Goal: Transaction & Acquisition: Purchase product/service

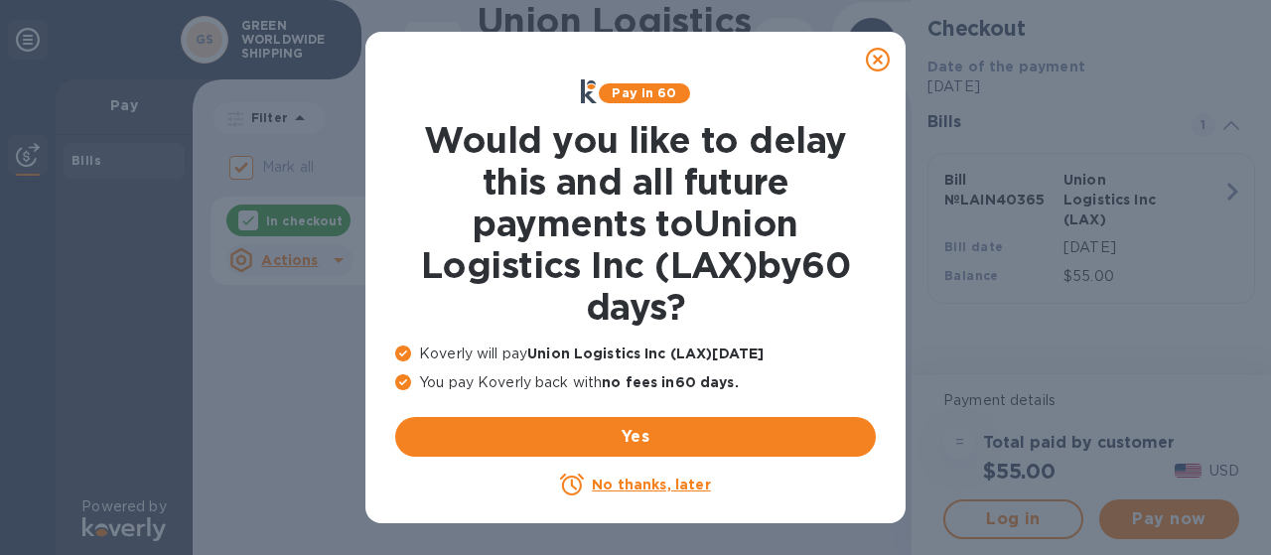
click at [869, 54] on icon at bounding box center [878, 60] width 24 height 24
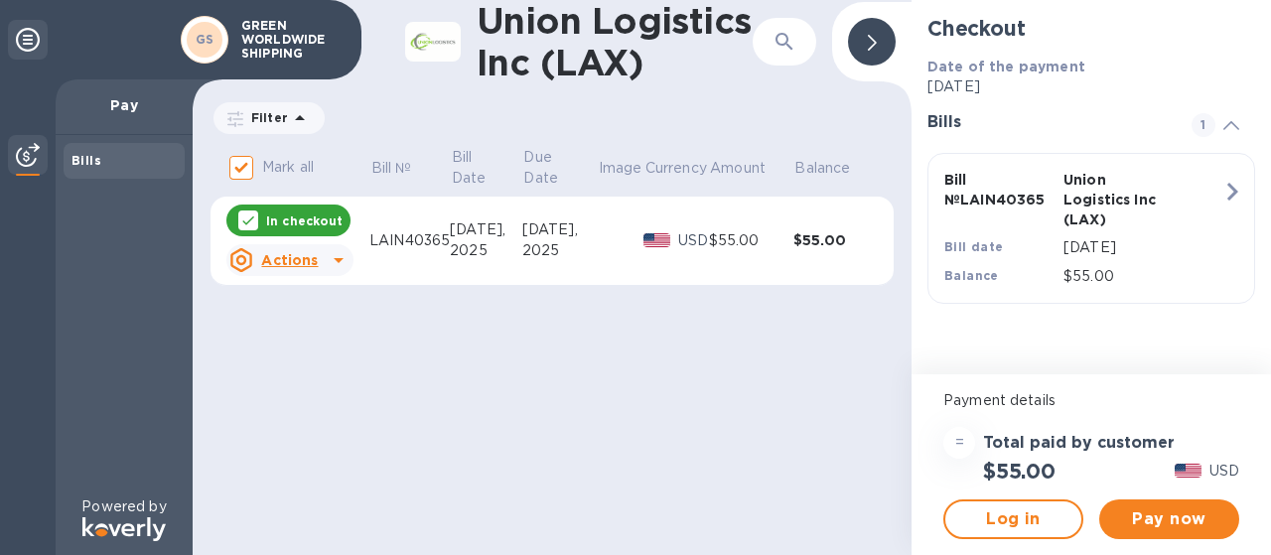
click at [294, 217] on p "In checkout" at bounding box center [304, 220] width 76 height 17
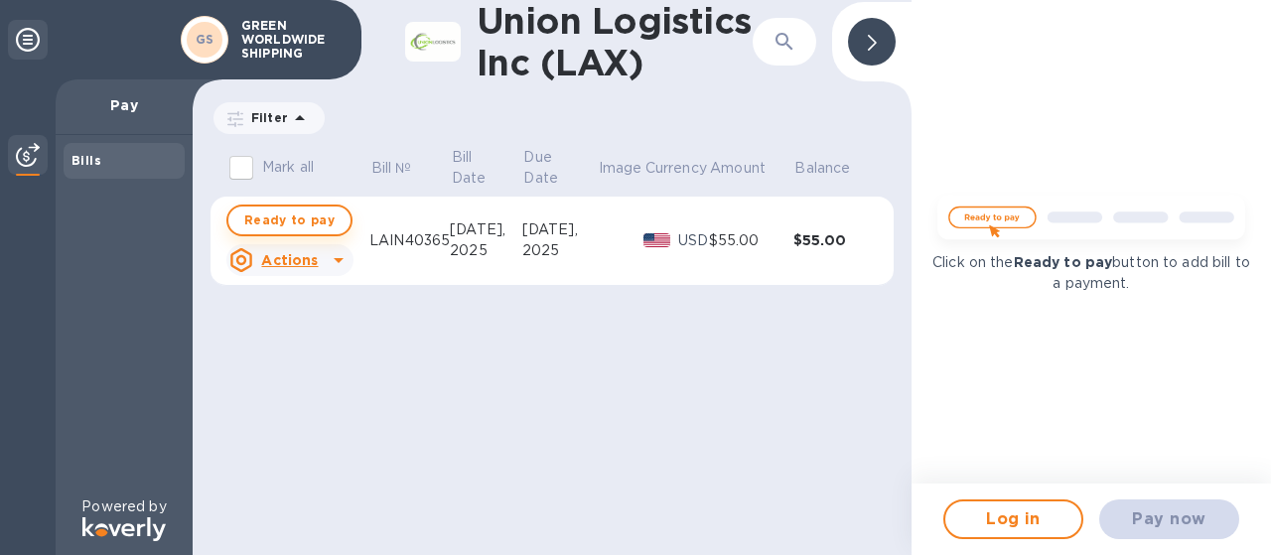
click at [294, 217] on span "Ready to pay" at bounding box center [289, 220] width 90 height 24
checkbox input "true"
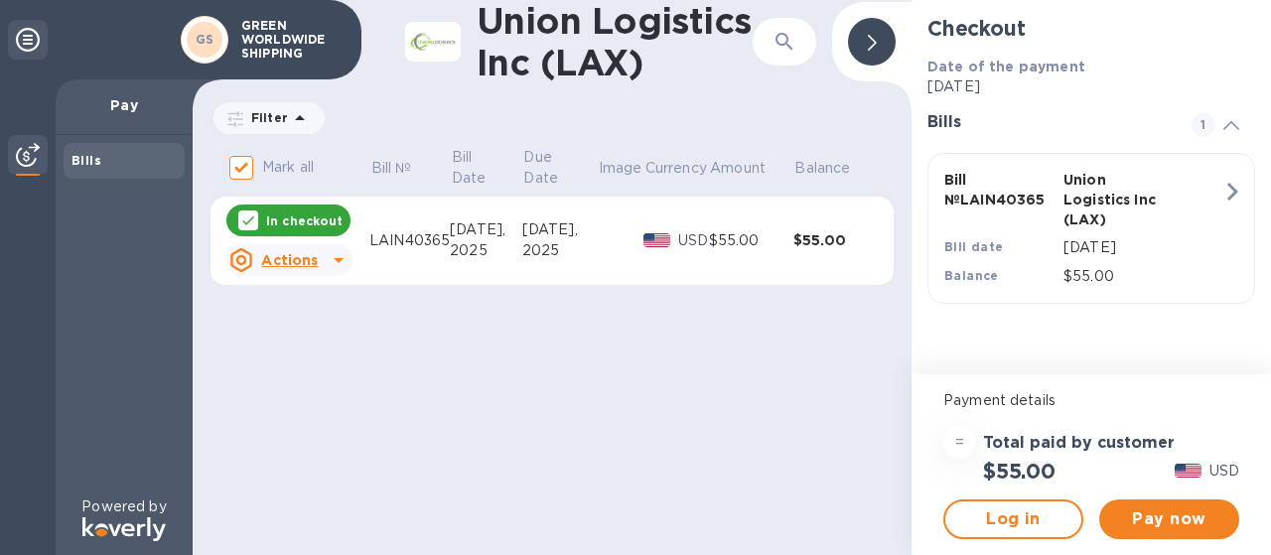
click at [294, 258] on u "Actions" at bounding box center [289, 260] width 57 height 16
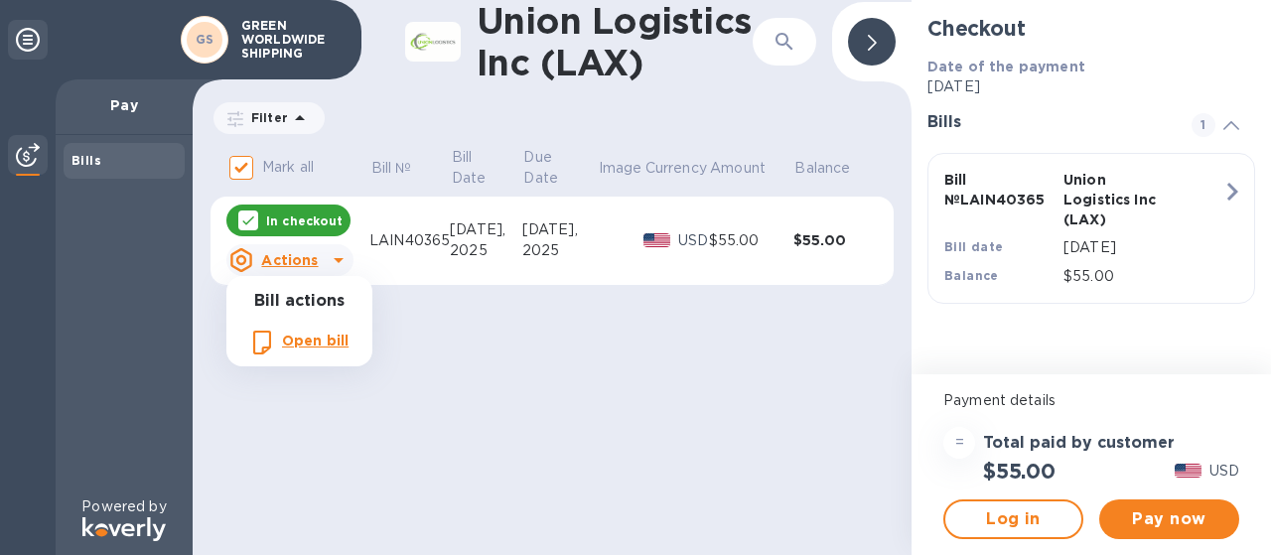
click at [502, 341] on div at bounding box center [635, 277] width 1271 height 555
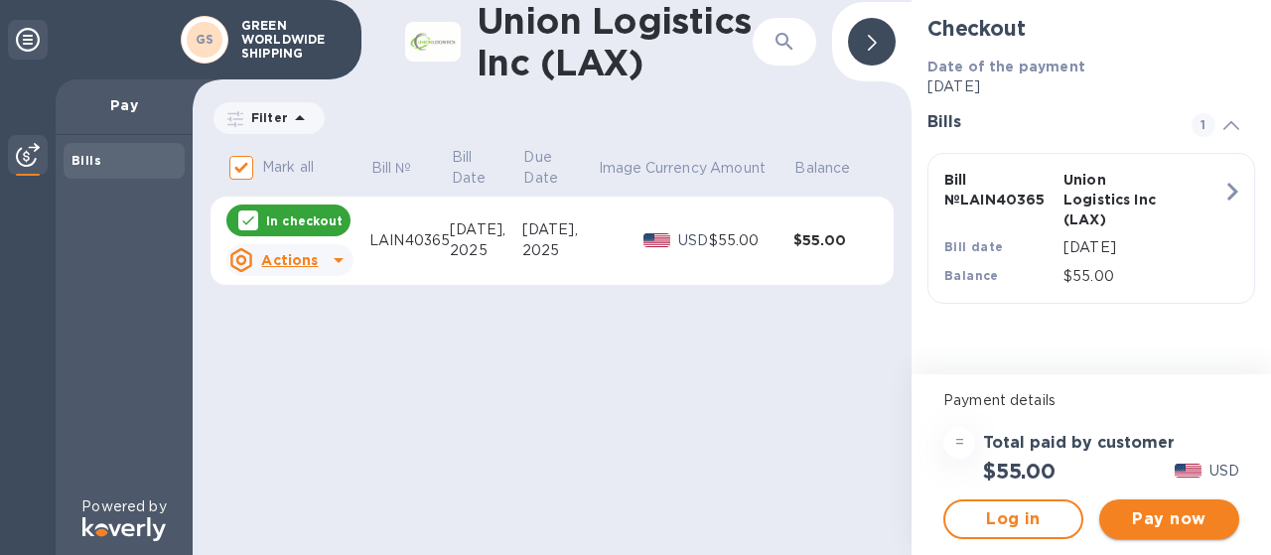
click at [1165, 515] on span "Pay now" at bounding box center [1169, 519] width 108 height 24
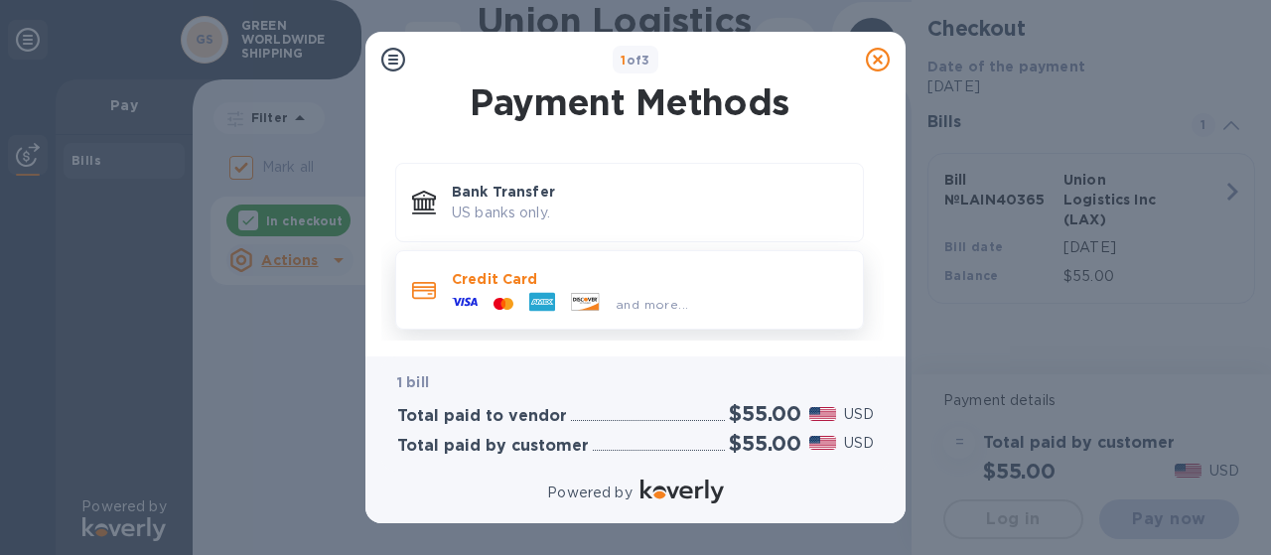
scroll to position [14, 0]
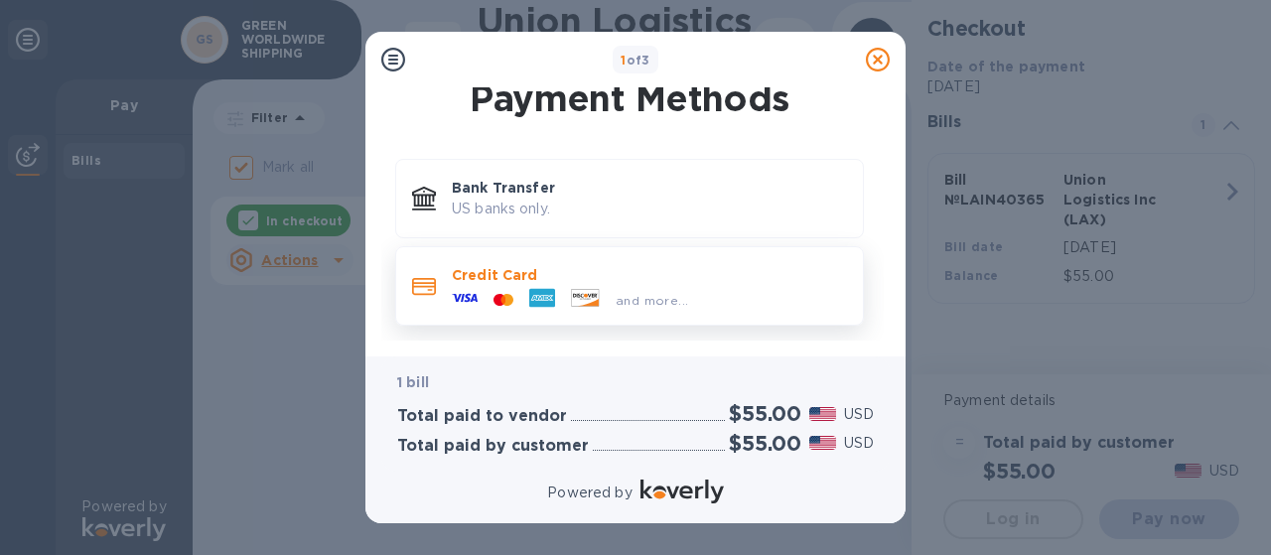
click at [615, 287] on div "and more..." at bounding box center [570, 300] width 252 height 30
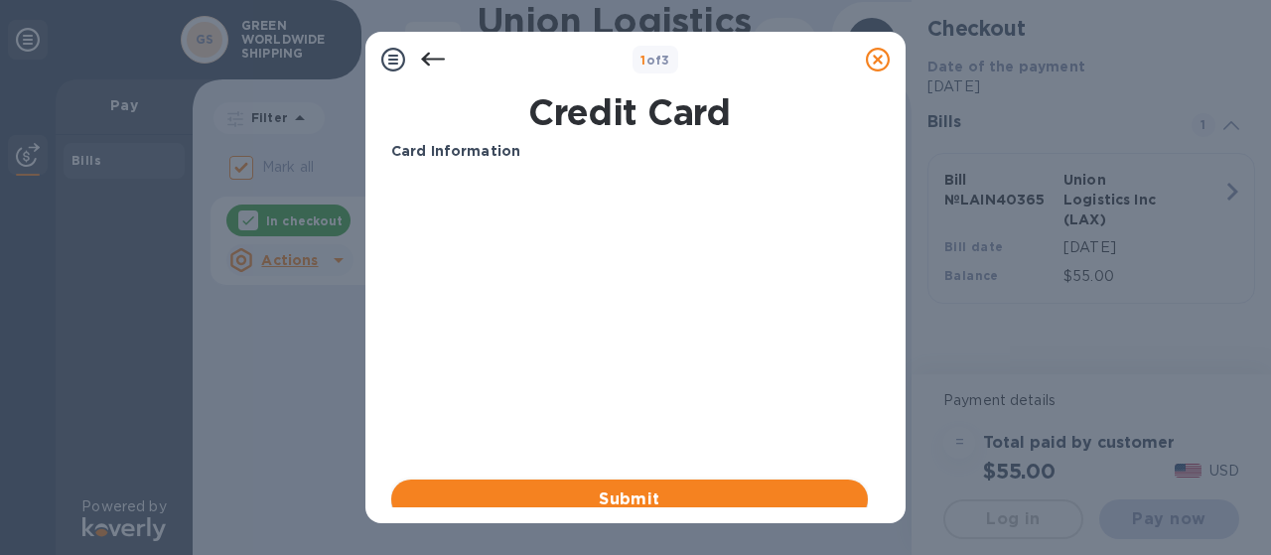
scroll to position [60, 0]
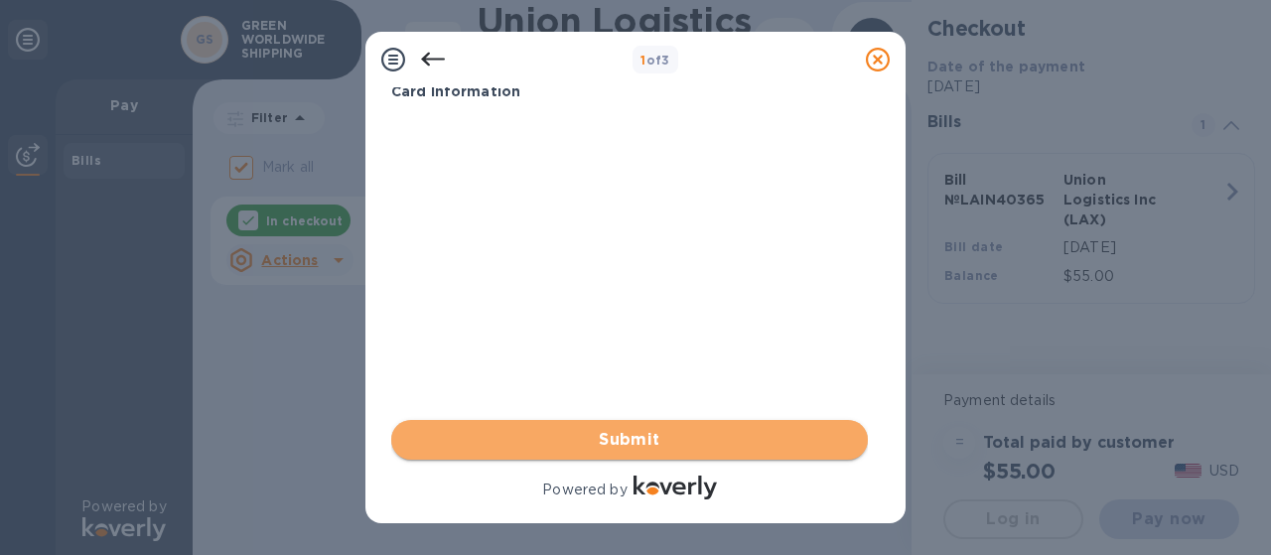
click at [672, 447] on span "Submit" at bounding box center [629, 440] width 445 height 24
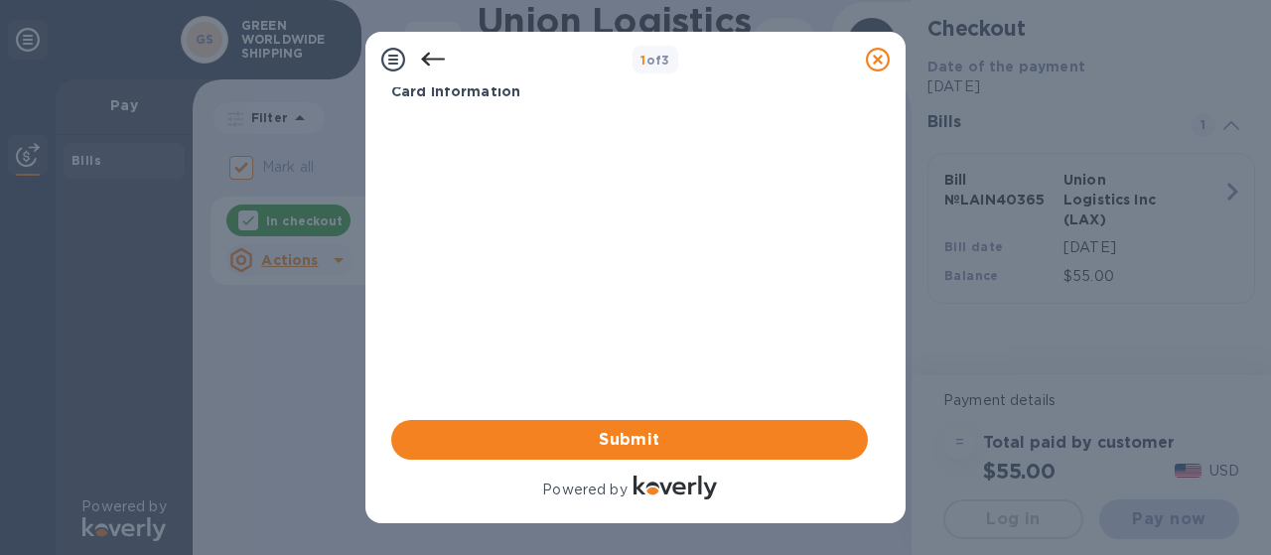
scroll to position [0, 0]
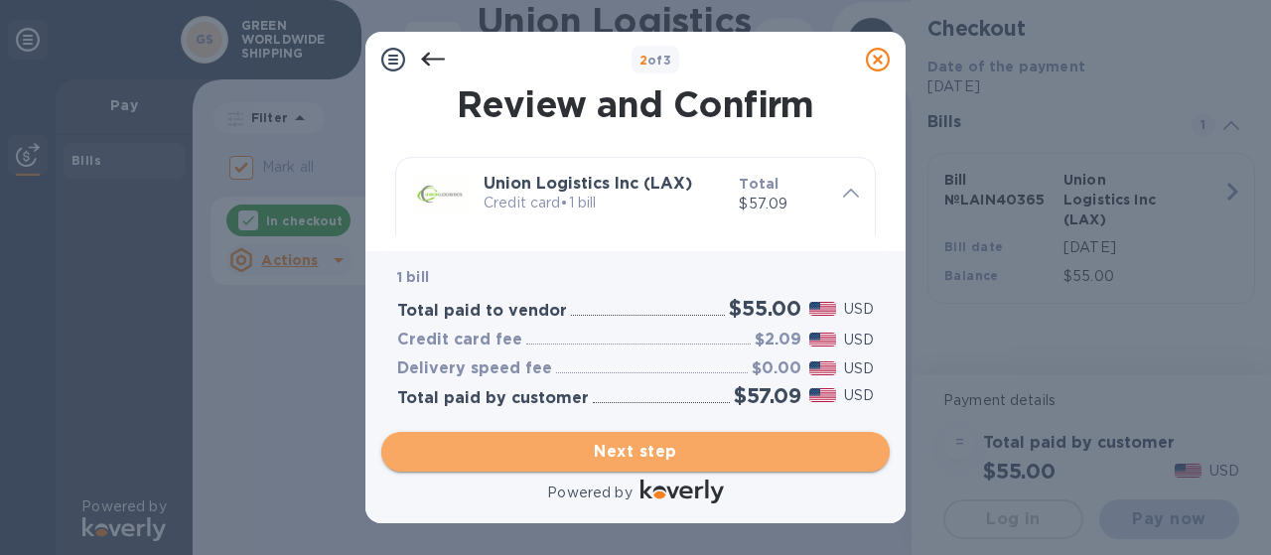
click at [656, 456] on span "Next step" at bounding box center [635, 452] width 476 height 24
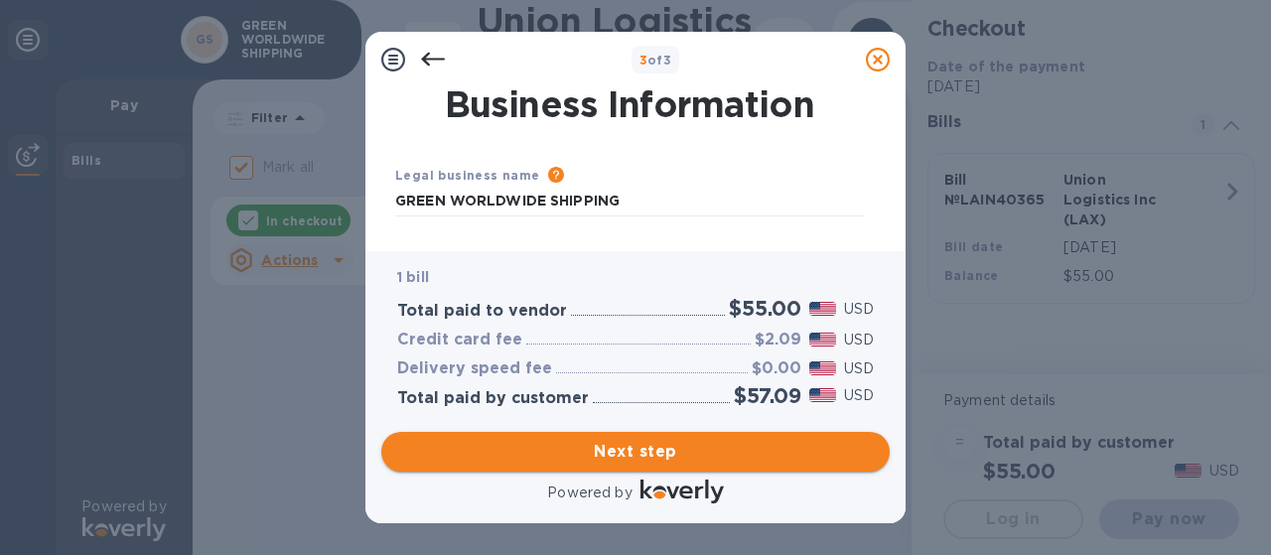
click at [656, 456] on span "Next step" at bounding box center [635, 452] width 476 height 24
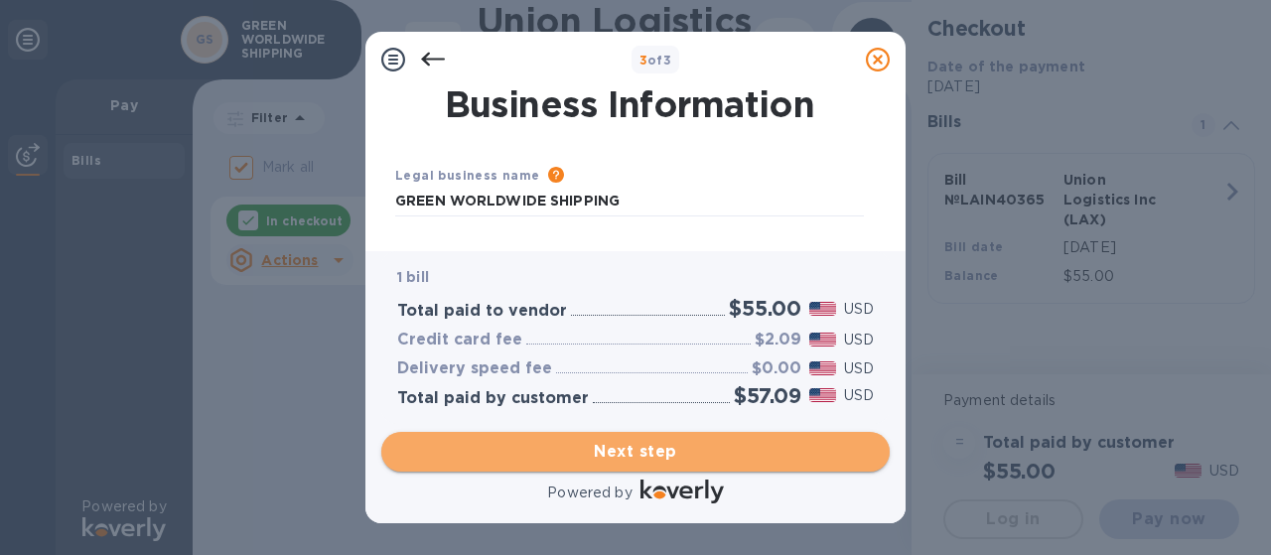
click at [627, 458] on span "Next step" at bounding box center [635, 452] width 476 height 24
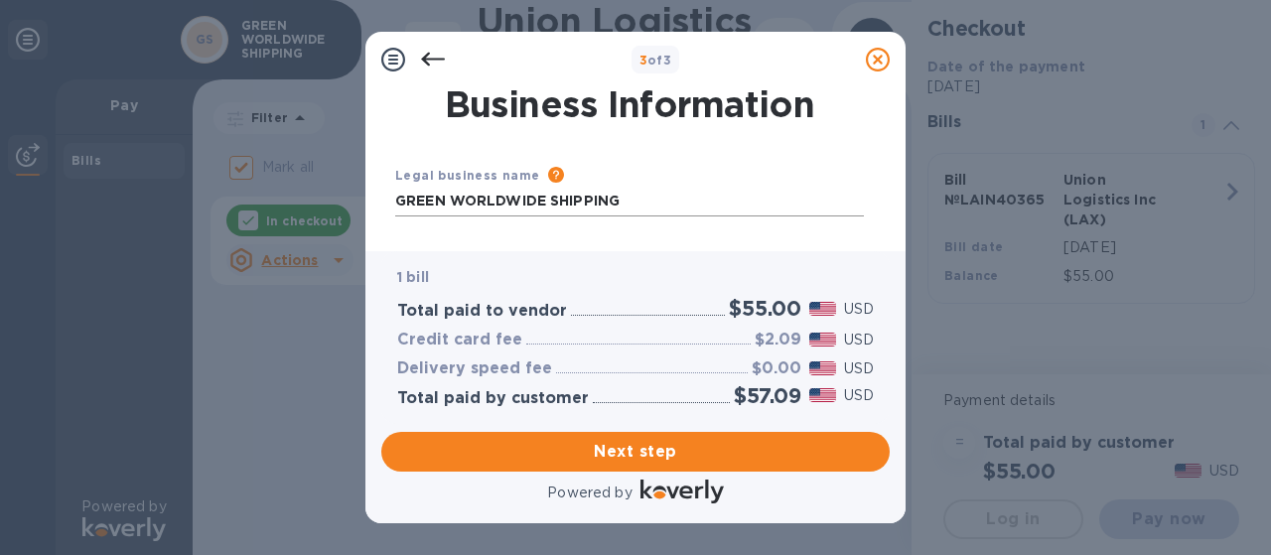
click at [540, 201] on input "GREEN WORLDWIDE SHIPPING" at bounding box center [629, 202] width 469 height 30
click at [635, 197] on input "GREEN WORLDWIDE SHIPPING" at bounding box center [629, 202] width 469 height 30
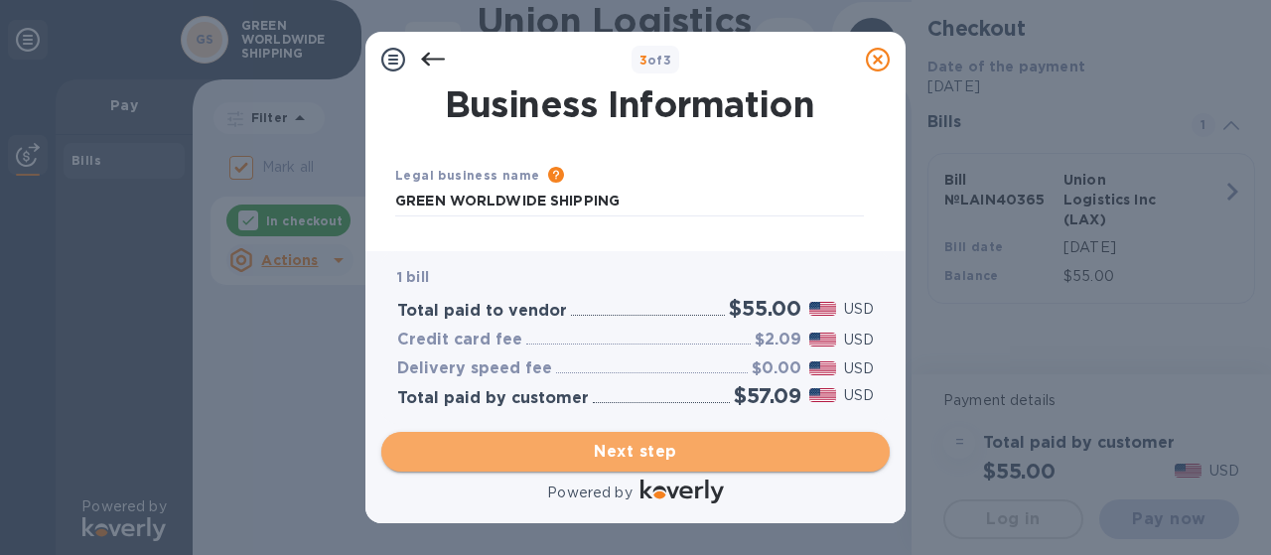
click at [684, 453] on span "Next step" at bounding box center [635, 452] width 476 height 24
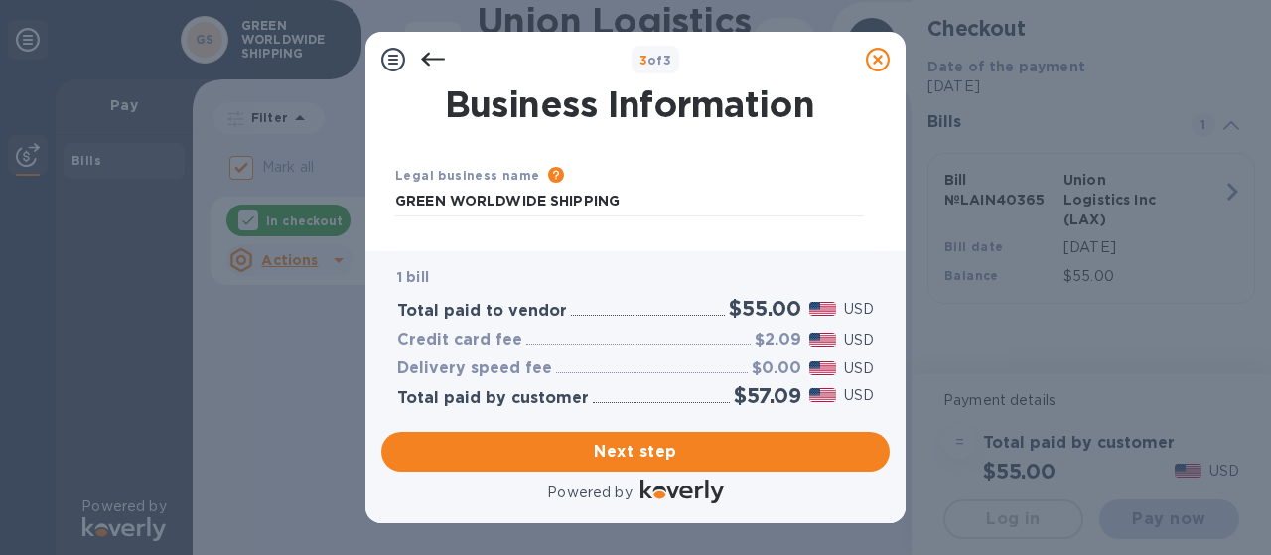
click at [393, 65] on icon at bounding box center [393, 60] width 24 height 24
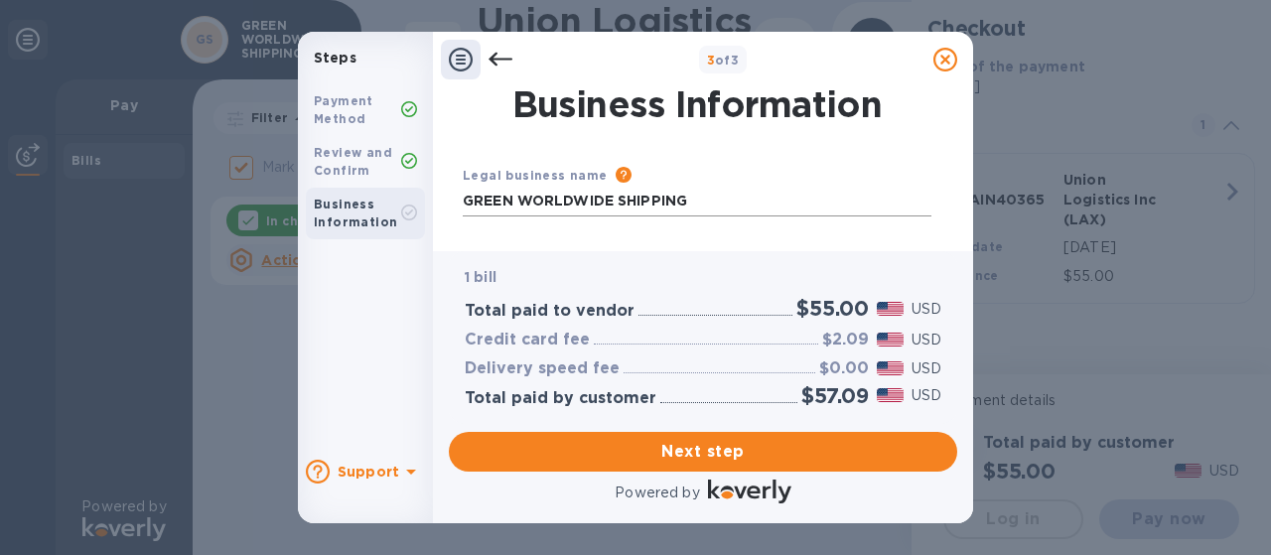
click at [687, 201] on input "GREEN WORLDWIDE SHIPPING" at bounding box center [697, 202] width 469 height 30
click at [347, 207] on b "Business Information" at bounding box center [355, 213] width 83 height 33
click at [372, 333] on div "Payment Method Review and Confirm Business Information" at bounding box center [365, 259] width 135 height 367
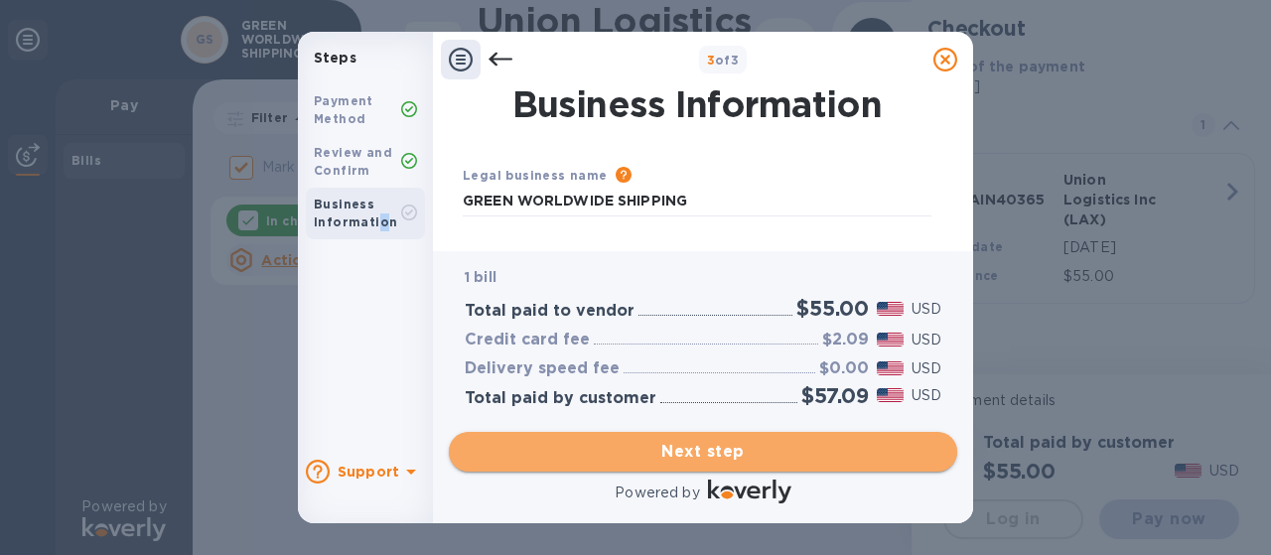
click at [671, 448] on span "Next step" at bounding box center [703, 452] width 476 height 24
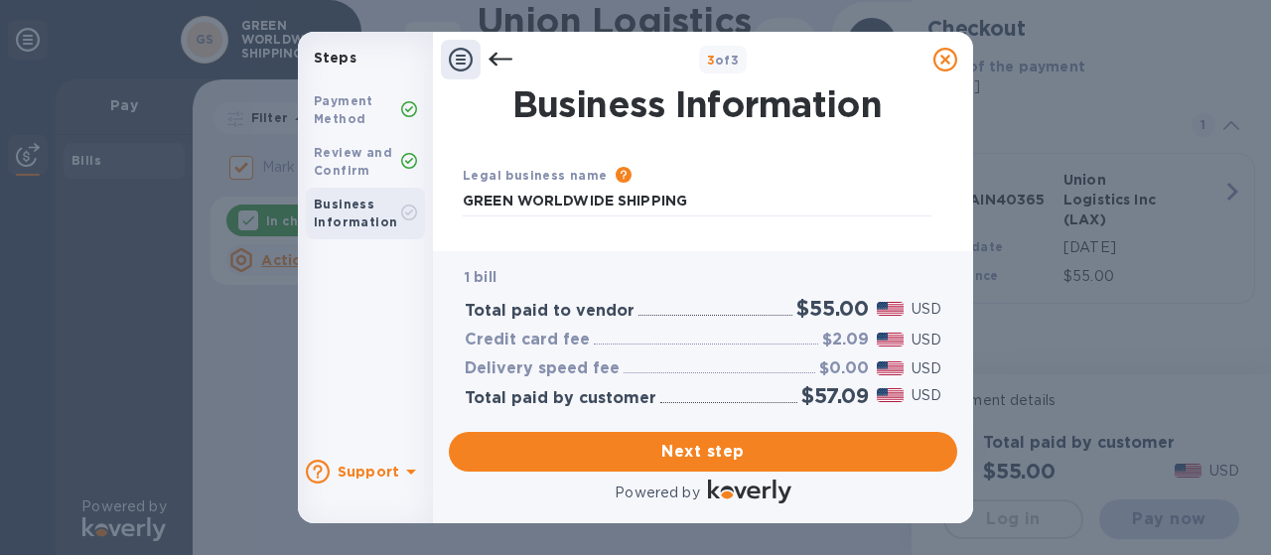
click at [465, 56] on icon at bounding box center [461, 60] width 24 height 24
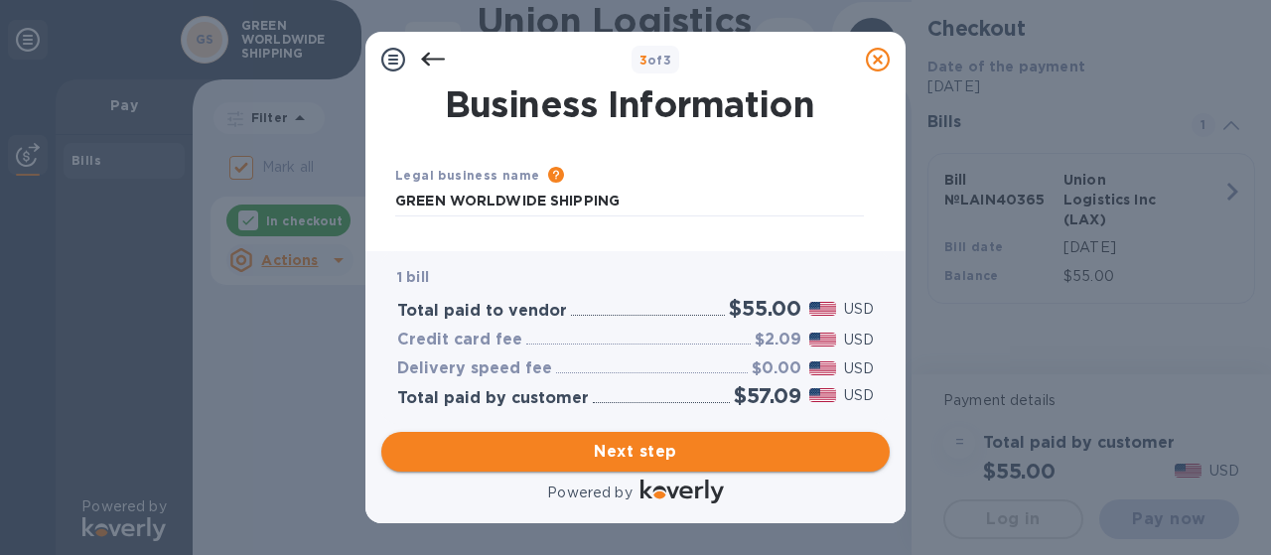
click at [632, 458] on span "Next step" at bounding box center [635, 452] width 476 height 24
click at [426, 60] on icon at bounding box center [433, 60] width 24 height 14
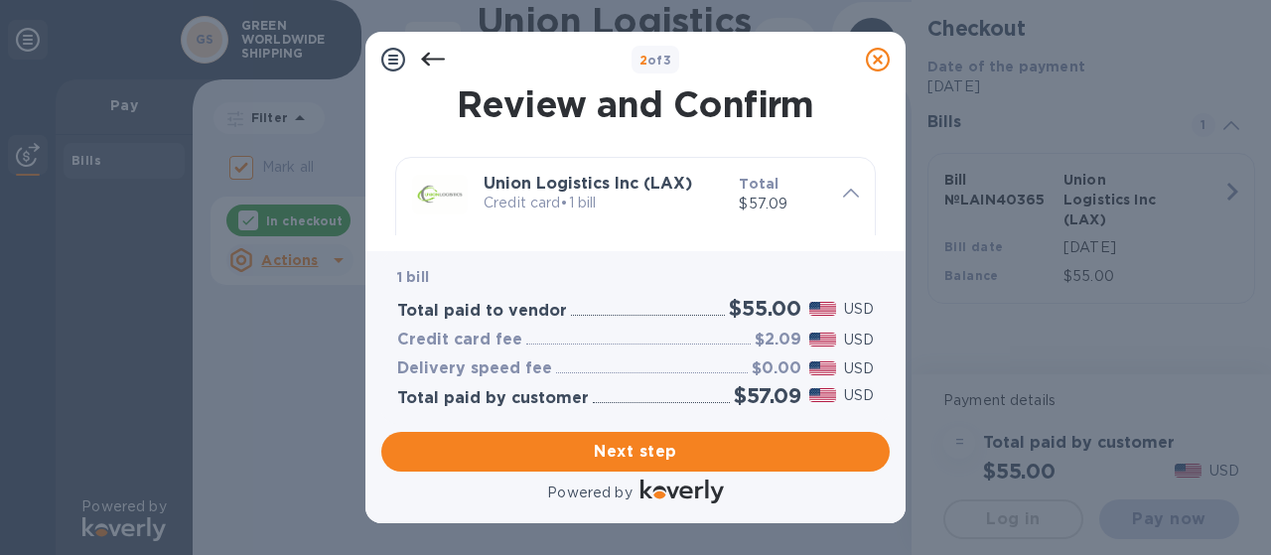
click at [589, 209] on p "Credit card • 1 bill" at bounding box center [602, 203] width 239 height 21
click at [843, 198] on span at bounding box center [851, 191] width 16 height 19
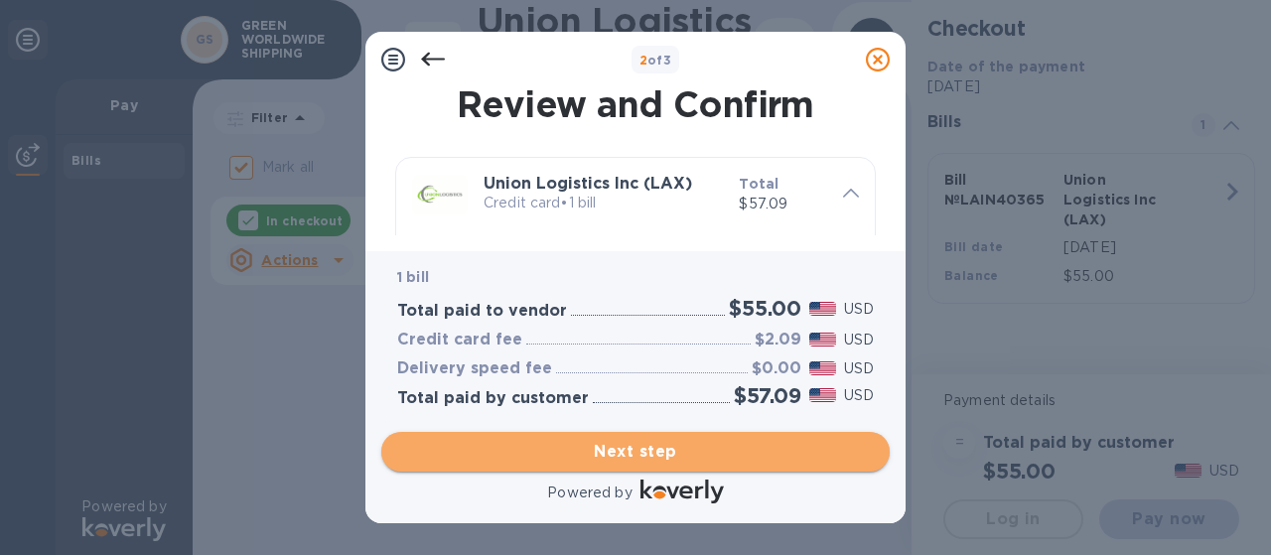
click at [635, 456] on span "Next step" at bounding box center [635, 452] width 476 height 24
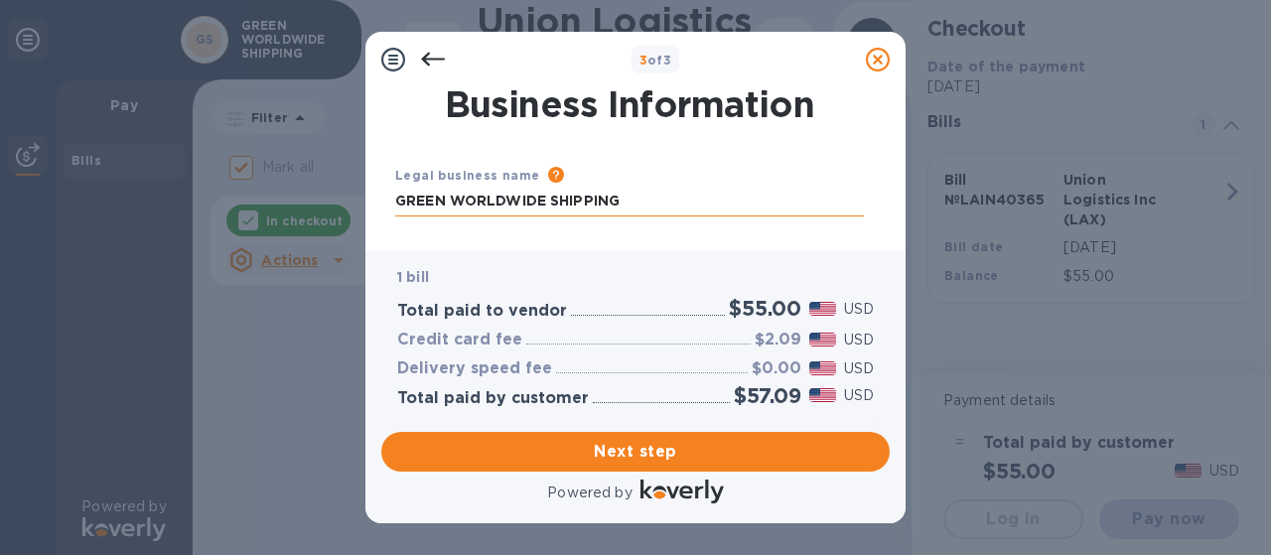
click at [645, 201] on input "GREEN WORLDWIDE SHIPPING" at bounding box center [629, 202] width 469 height 30
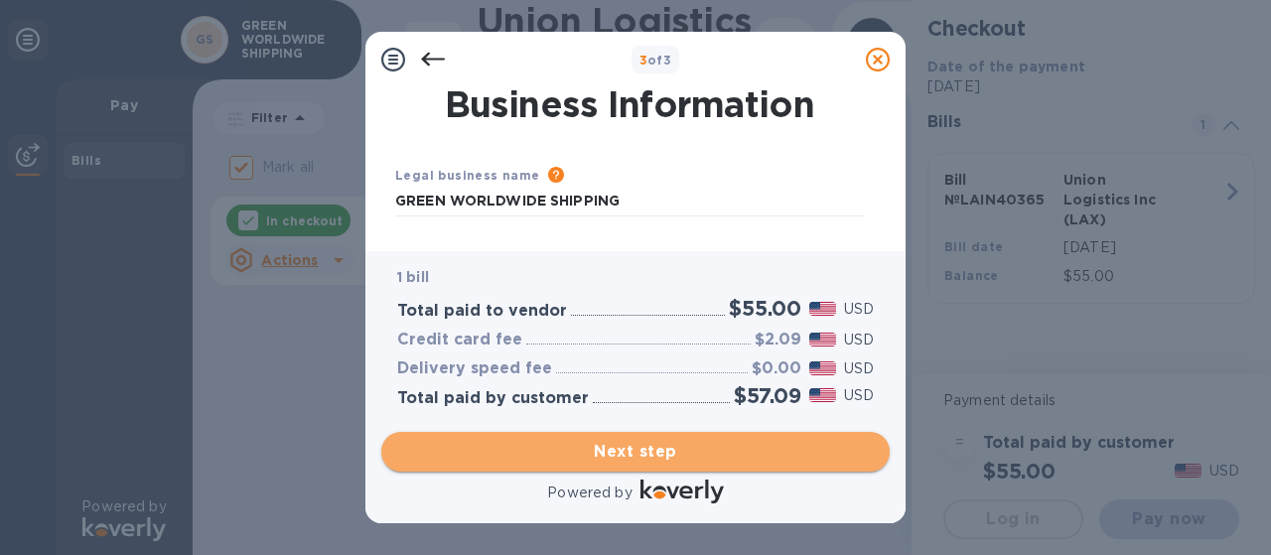
click at [621, 451] on span "Next step" at bounding box center [635, 452] width 476 height 24
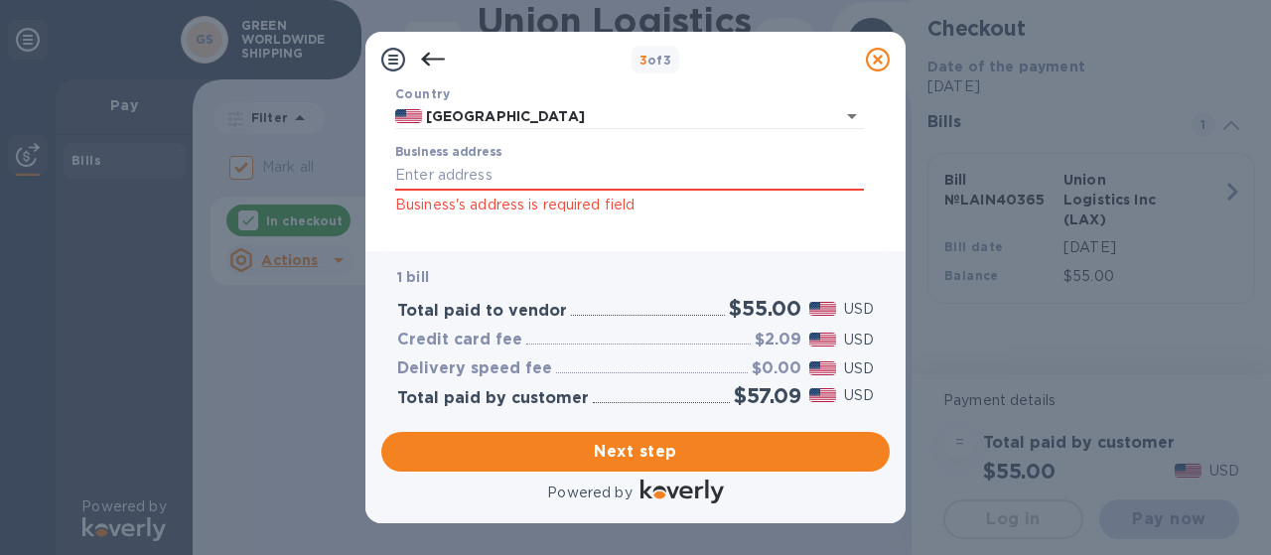
scroll to position [154, 0]
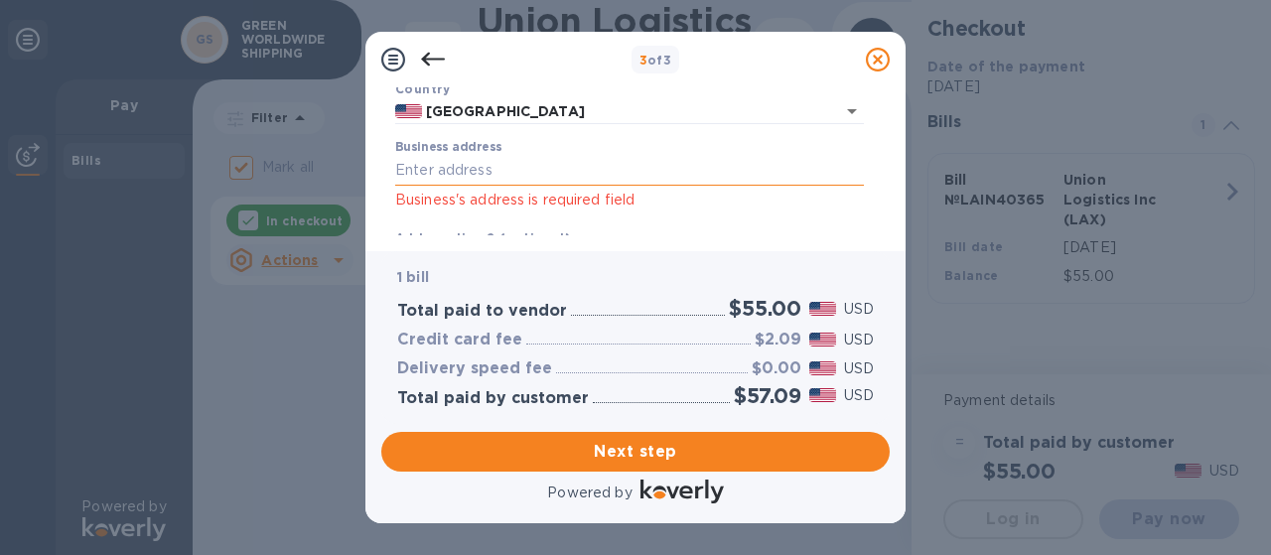
click at [607, 172] on input "Business address" at bounding box center [629, 171] width 469 height 30
type input "[STREET_ADDRESS]"
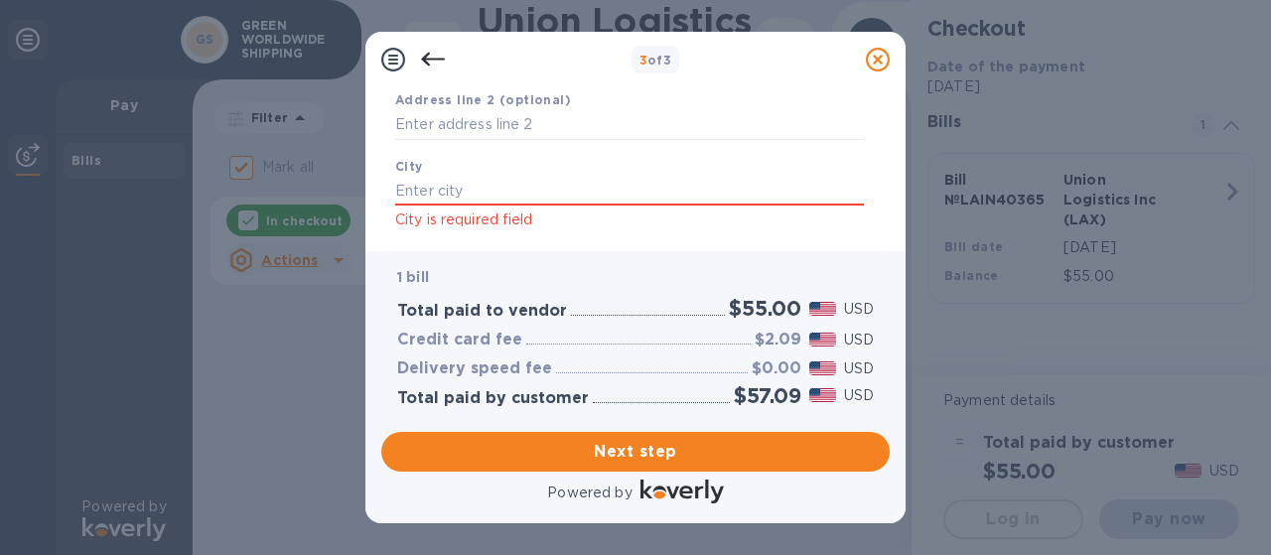
scroll to position [294, 0]
click at [577, 188] on input "text" at bounding box center [629, 189] width 469 height 30
click at [578, 192] on input "text" at bounding box center [629, 189] width 469 height 30
click at [572, 189] on input "text" at bounding box center [629, 189] width 469 height 30
click at [573, 185] on input "text" at bounding box center [629, 189] width 469 height 30
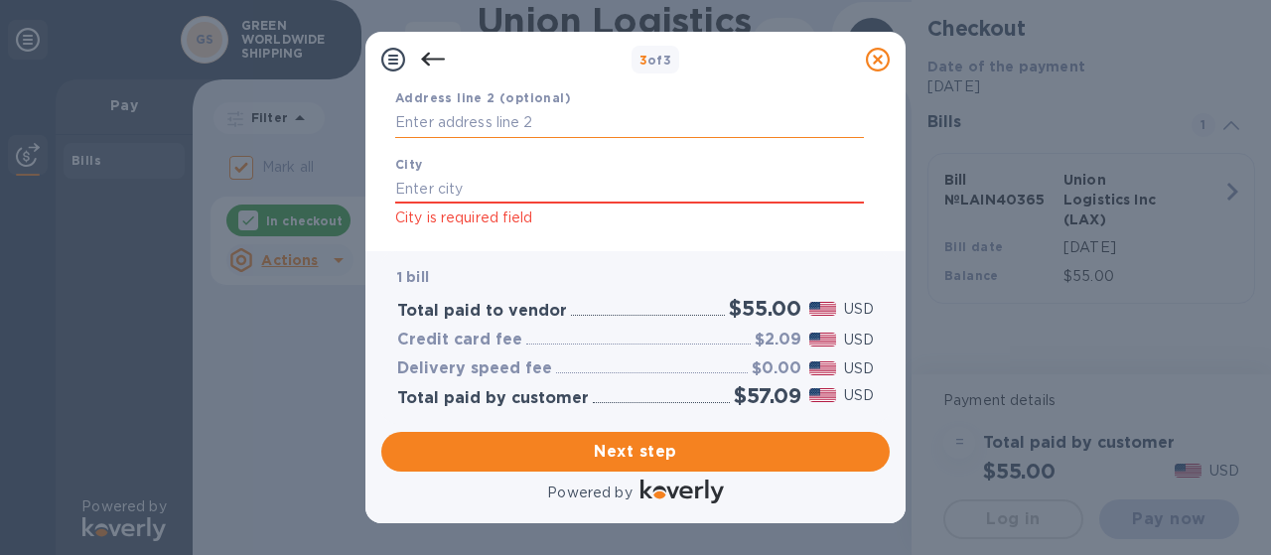
click at [410, 128] on input "text" at bounding box center [629, 123] width 469 height 30
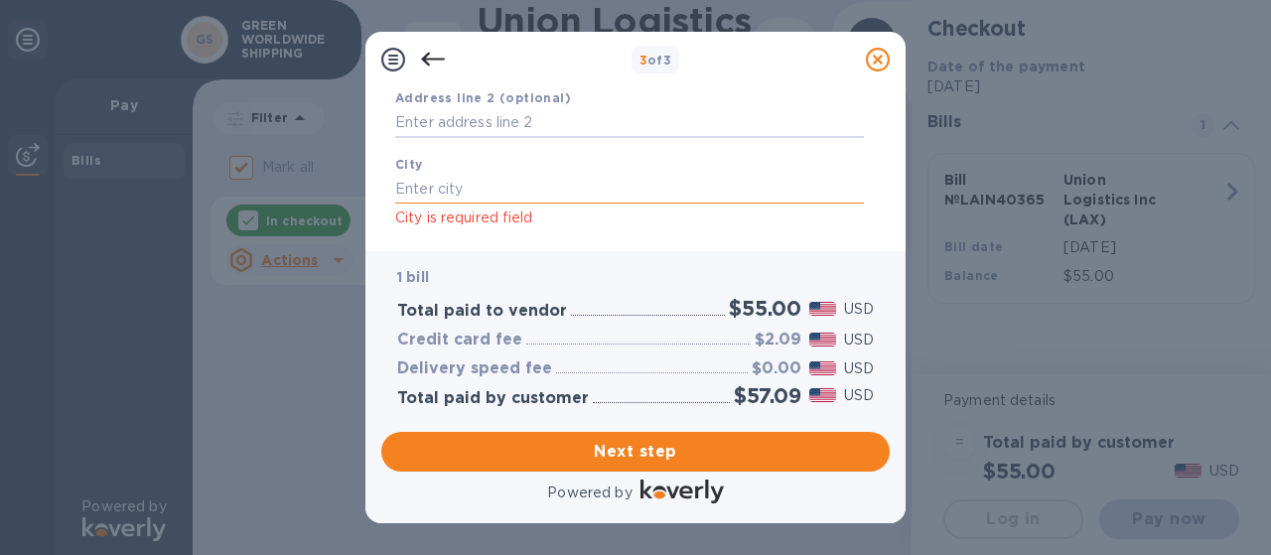
click at [457, 182] on input "text" at bounding box center [629, 189] width 469 height 30
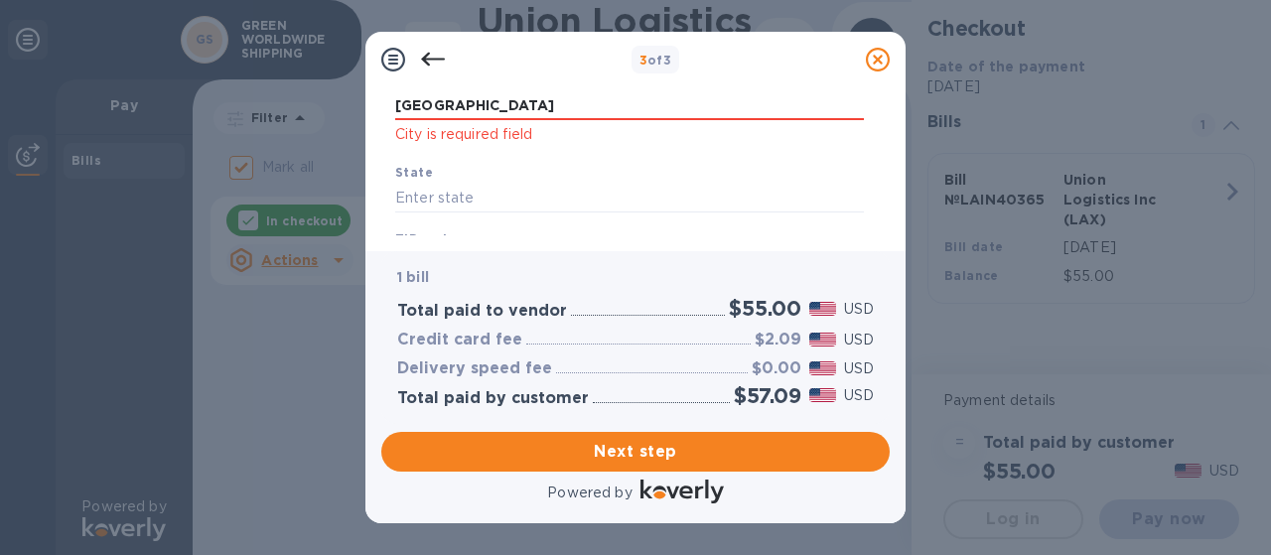
scroll to position [389, 0]
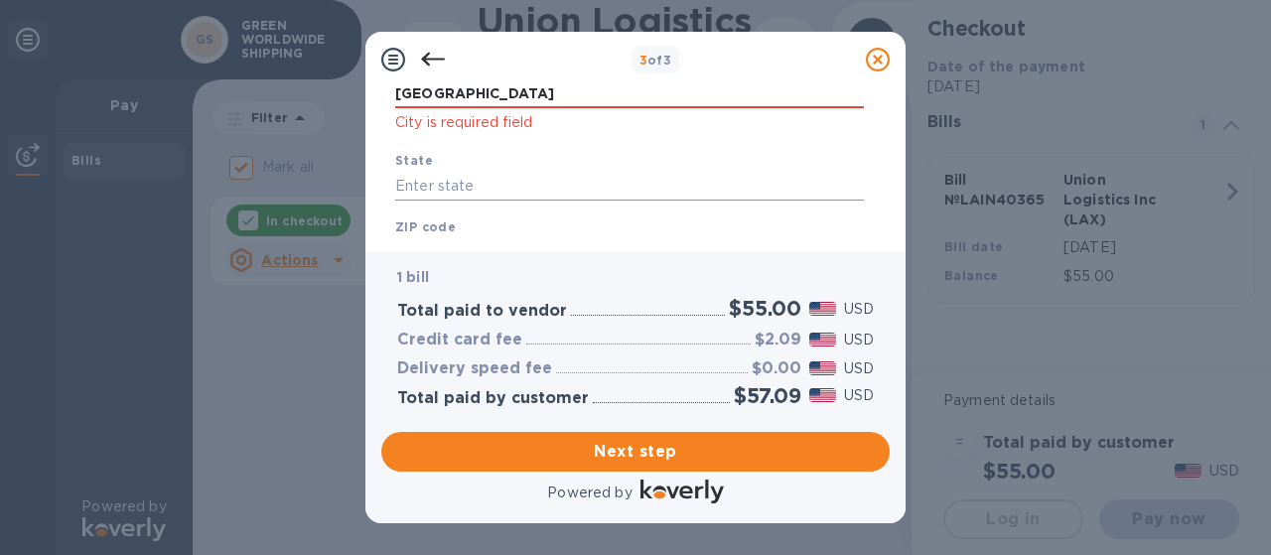
type input "[GEOGRAPHIC_DATA]"
click at [623, 196] on input "text" at bounding box center [629, 186] width 469 height 30
type input "ca"
click at [548, 225] on div "ZIP code ZIP-Code is required field" at bounding box center [629, 254] width 484 height 92
click at [490, 227] on div "ZIP code ZIP-Code is required field" at bounding box center [629, 254] width 484 height 92
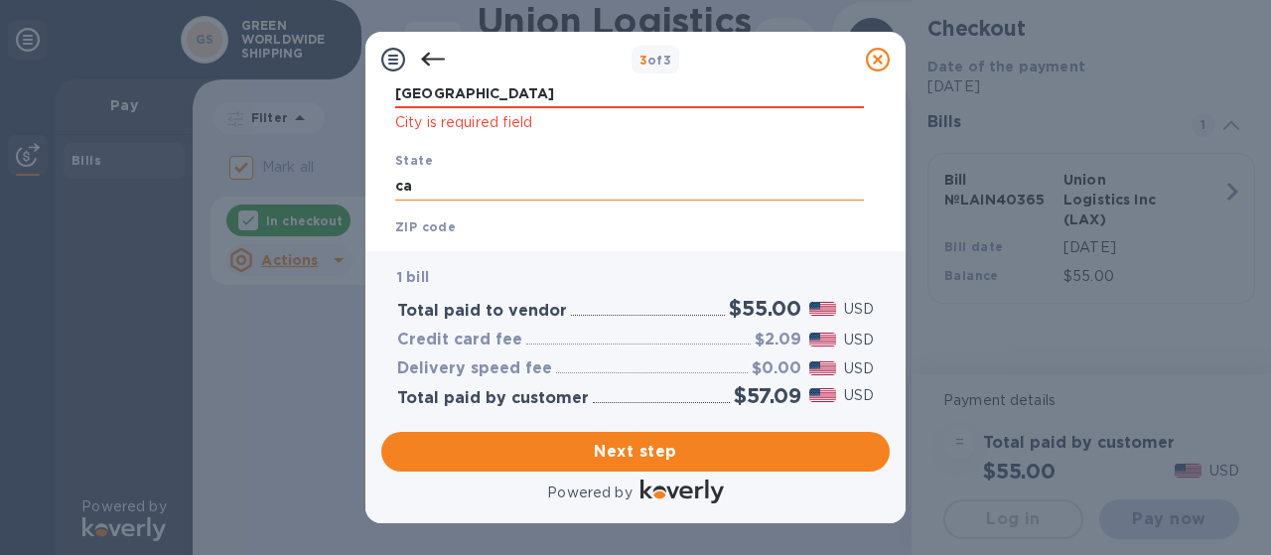
click at [430, 182] on input "ca" at bounding box center [629, 186] width 469 height 30
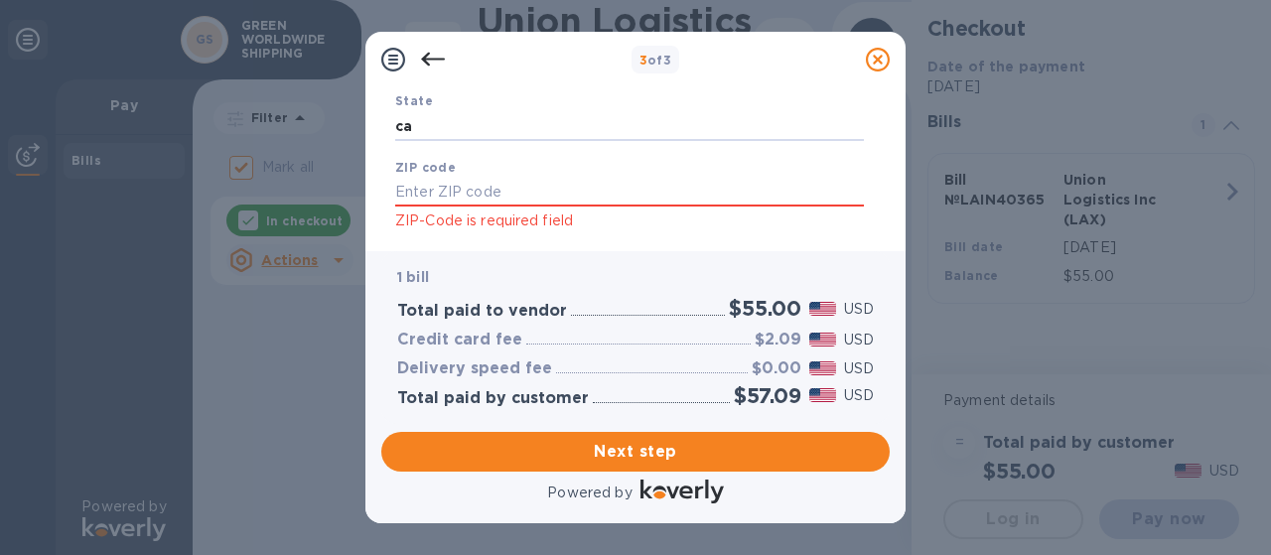
scroll to position [452, 0]
click at [559, 194] on input "text" at bounding box center [629, 190] width 469 height 30
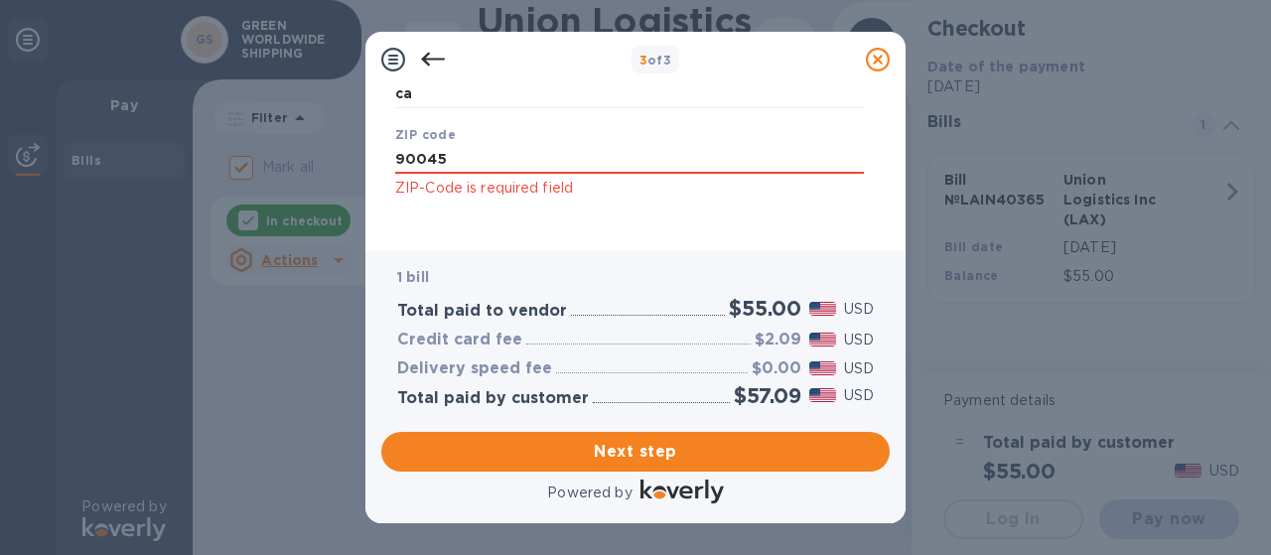
scroll to position [494, 0]
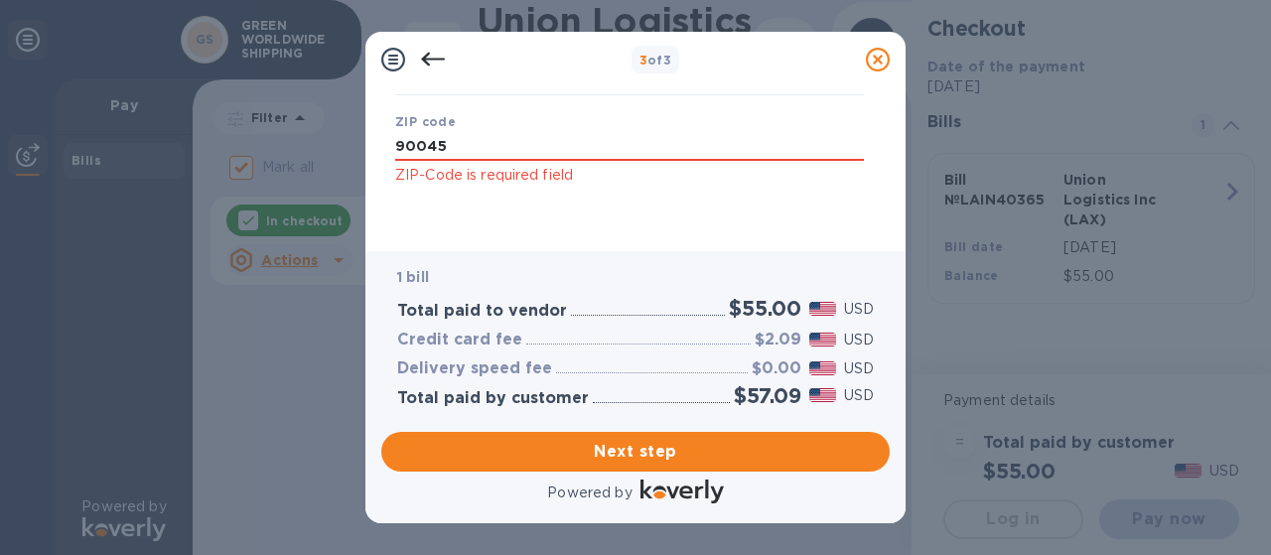
type input "90045"
click at [660, 447] on span "Next step" at bounding box center [635, 452] width 476 height 24
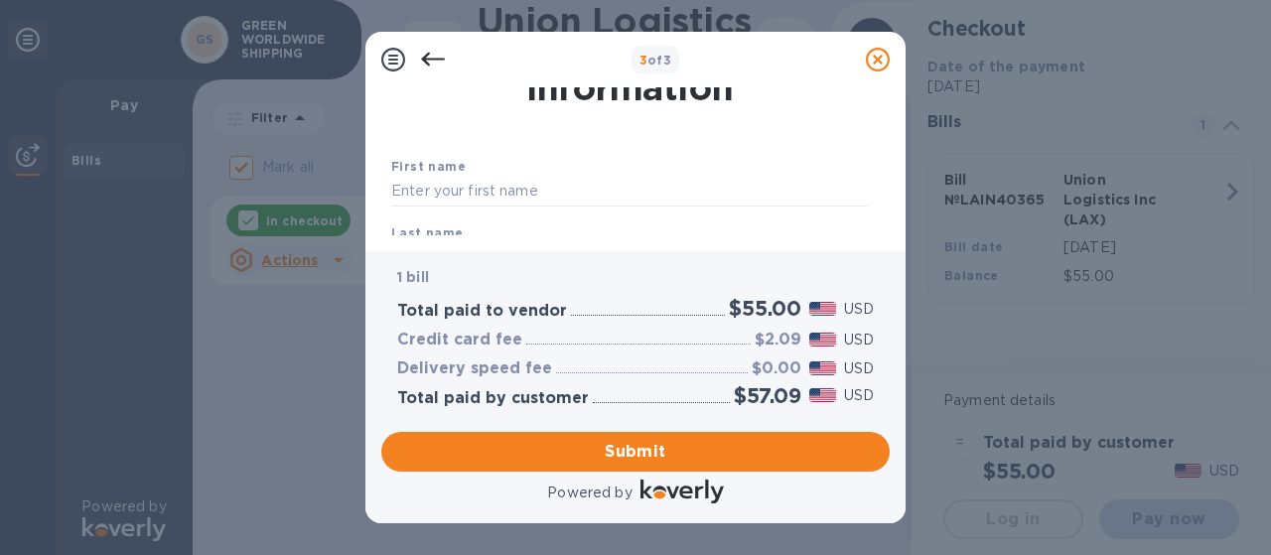
scroll to position [99, 0]
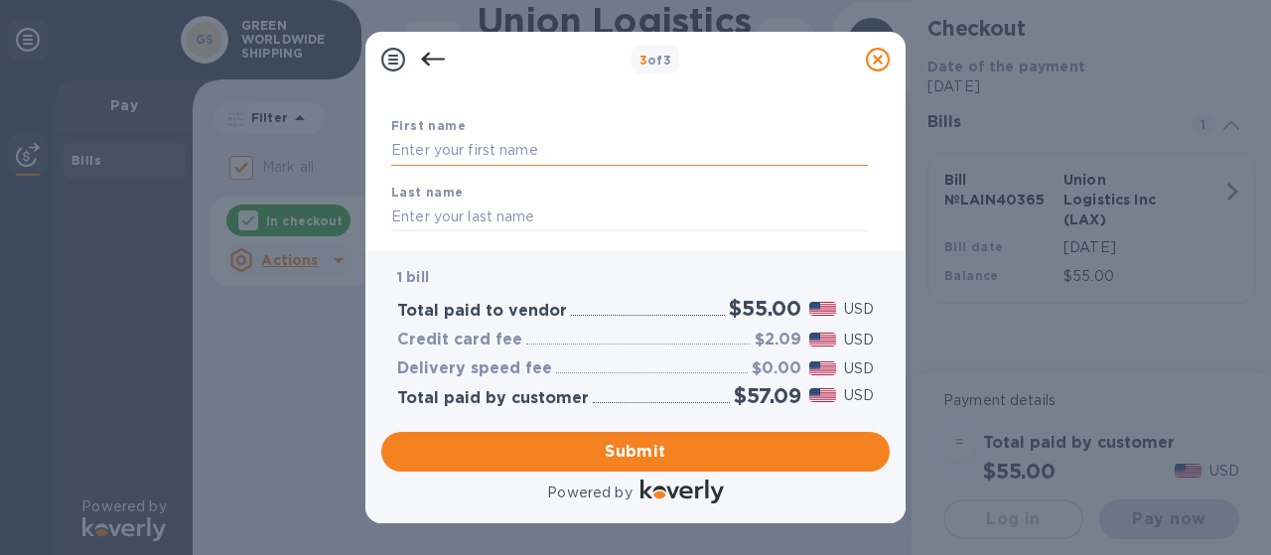
click at [552, 160] on input "text" at bounding box center [629, 151] width 476 height 30
type input "[PERSON_NAME]"
type input "3107061118"
type input "[EMAIL_ADDRESS][PERSON_NAME][DOMAIN_NAME]"
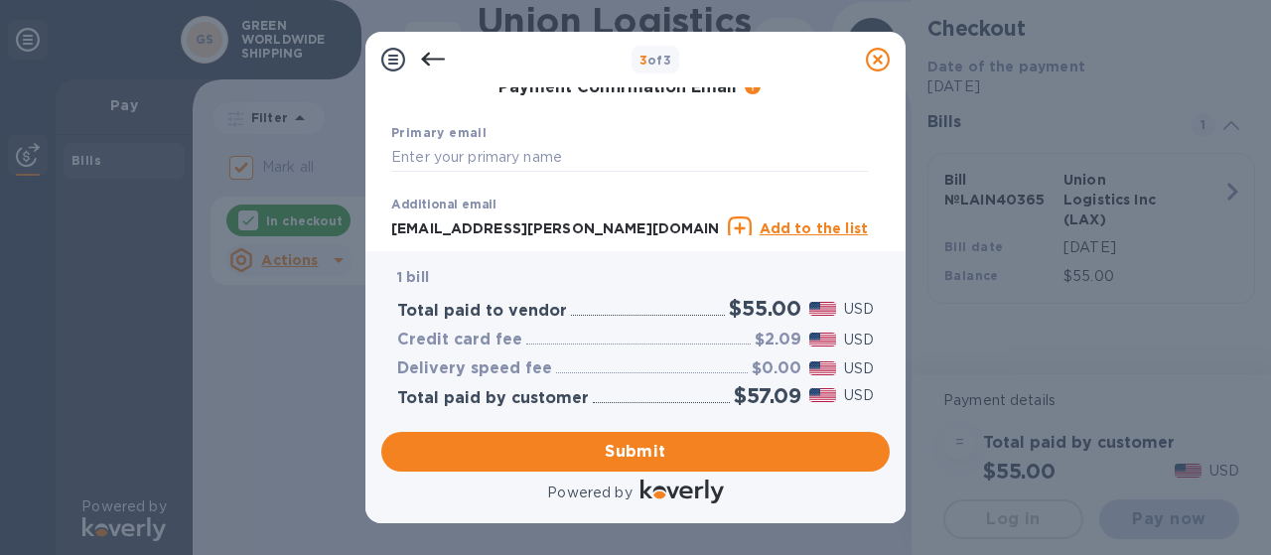
scroll to position [298, 0]
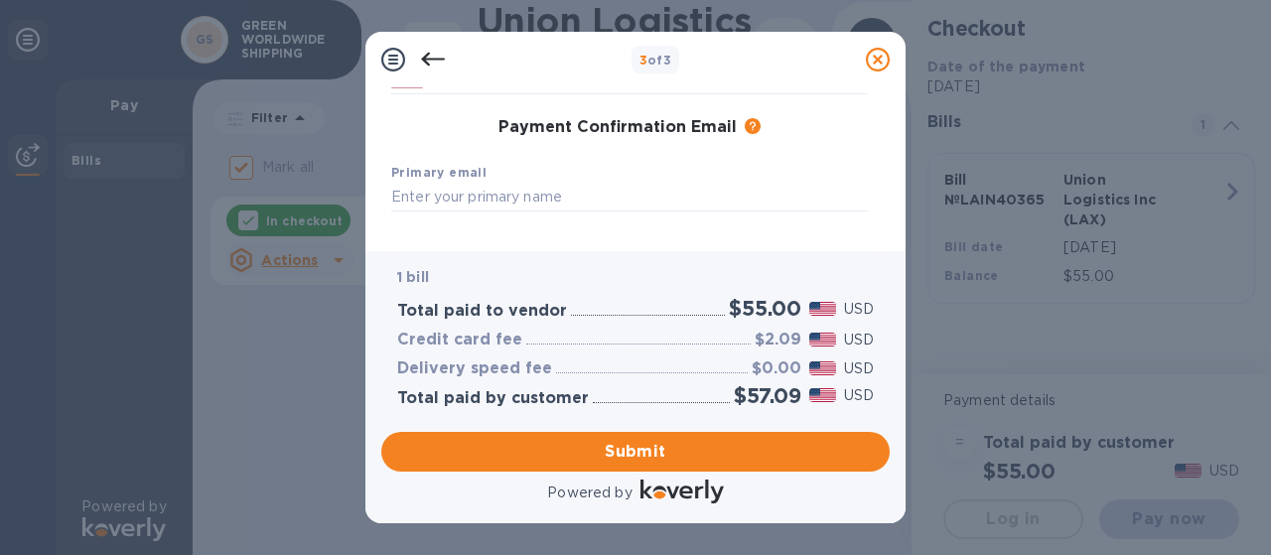
click at [605, 180] on div "Primary email" at bounding box center [629, 187] width 492 height 67
click at [585, 190] on input "text" at bounding box center [629, 198] width 476 height 30
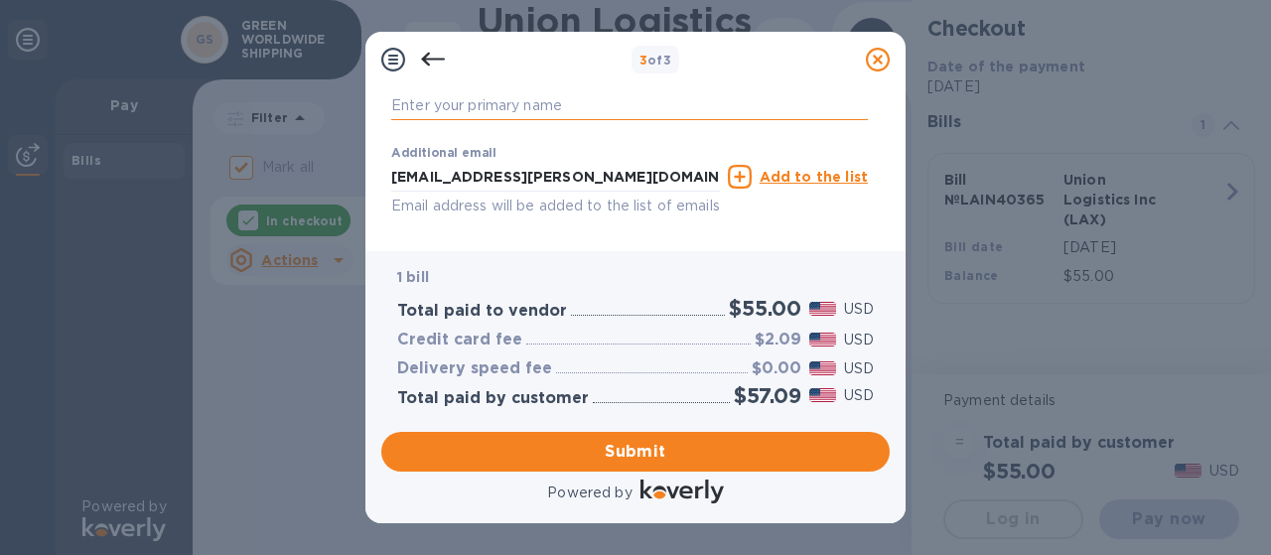
scroll to position [363, 0]
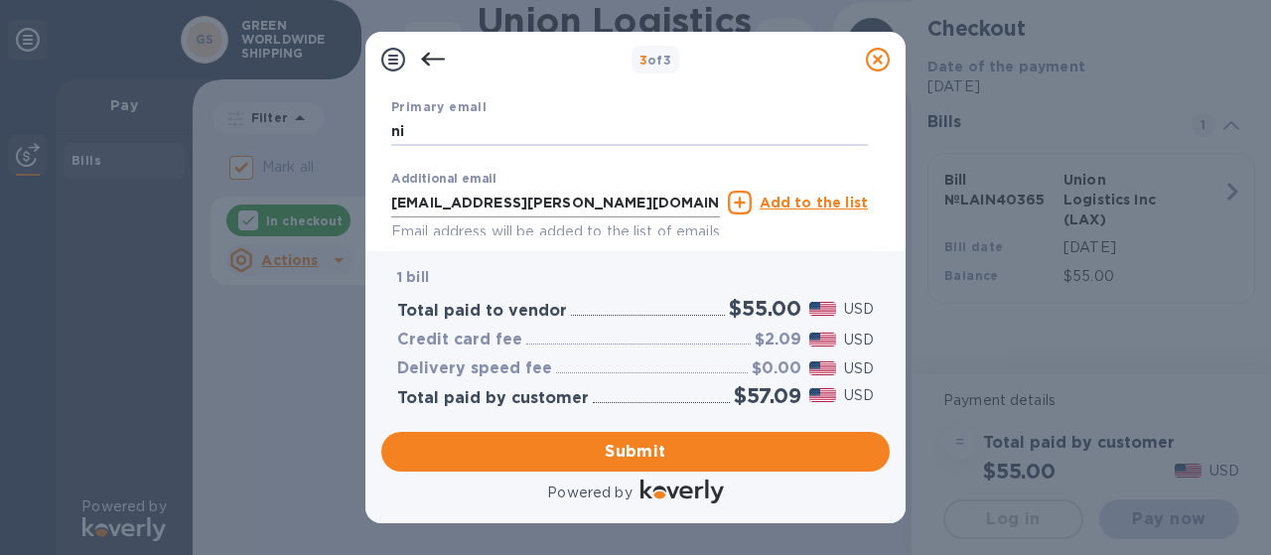
type input "n"
drag, startPoint x: 675, startPoint y: 203, endPoint x: 354, endPoint y: 208, distance: 320.6
click at [354, 208] on div "3 of 3 Payment Contact Information First name [PERSON_NAME] Last name [PERSON_N…" at bounding box center [635, 277] width 1271 height 555
click at [432, 134] on input "text" at bounding box center [629, 132] width 476 height 30
paste input "[EMAIL_ADDRESS][PERSON_NAME][DOMAIN_NAME]"
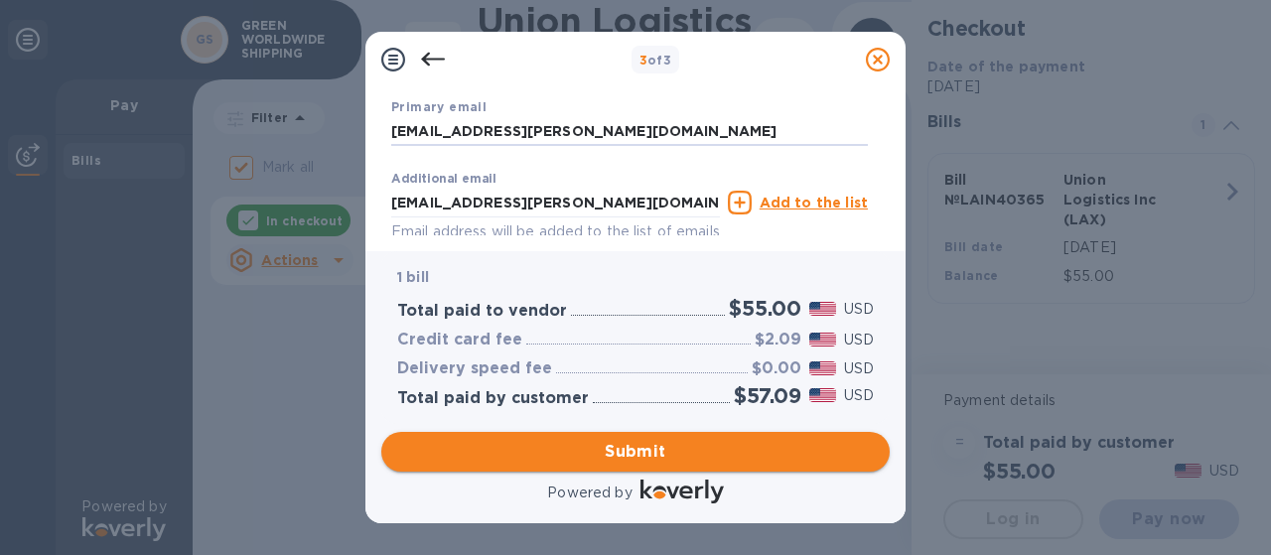
type input "[EMAIL_ADDRESS][PERSON_NAME][DOMAIN_NAME]"
click at [646, 459] on span "Submit" at bounding box center [635, 452] width 476 height 24
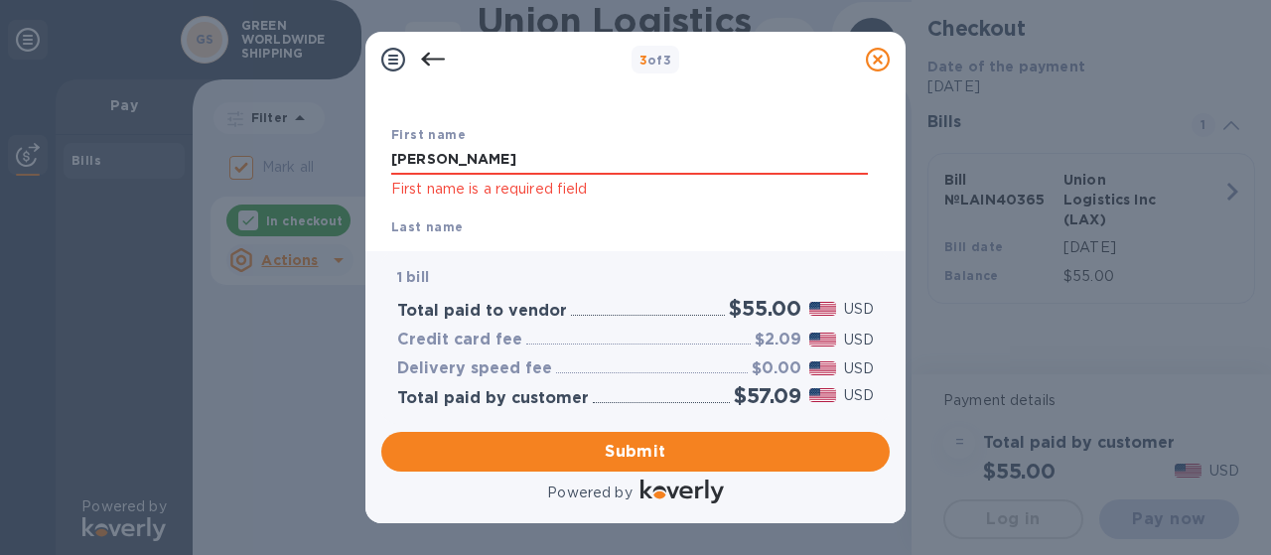
scroll to position [85, 0]
click at [447, 168] on input "[PERSON_NAME]" at bounding box center [629, 165] width 476 height 30
click at [591, 167] on input "[PERSON_NAME]" at bounding box center [629, 165] width 476 height 30
click at [750, 229] on div "Last name [PERSON_NAME]" at bounding box center [629, 246] width 492 height 67
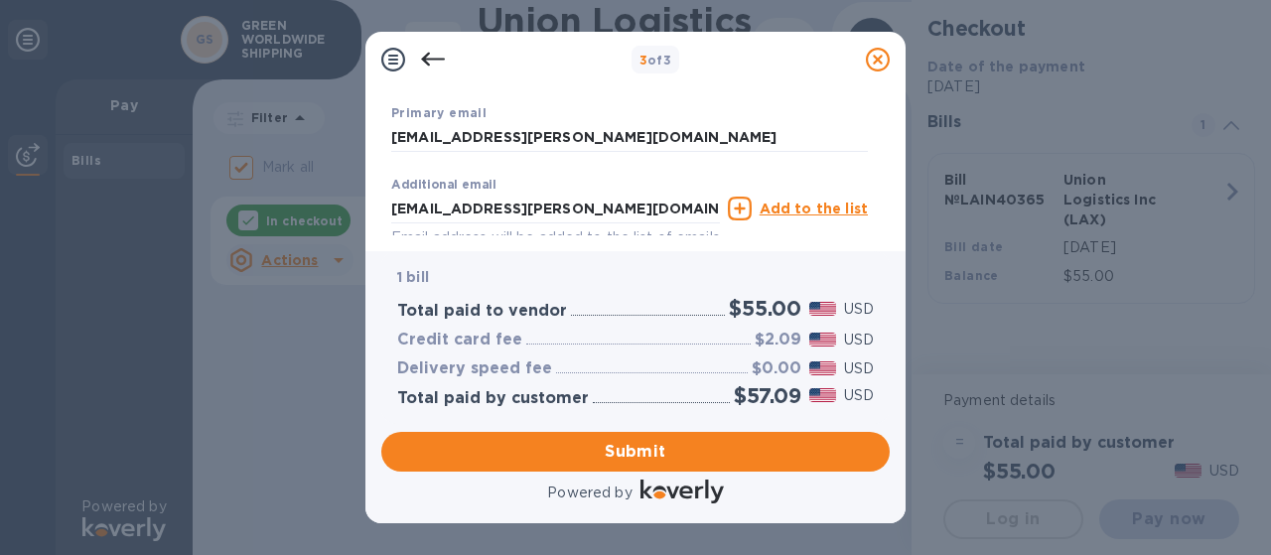
scroll to position [488, 0]
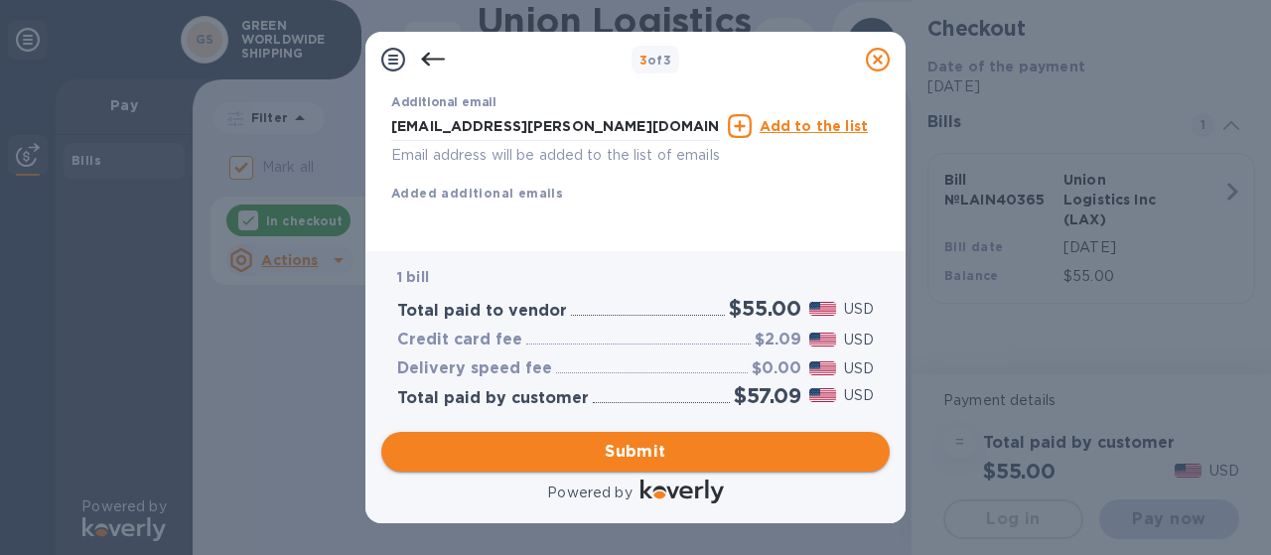
click at [676, 451] on span "Submit" at bounding box center [635, 452] width 476 height 24
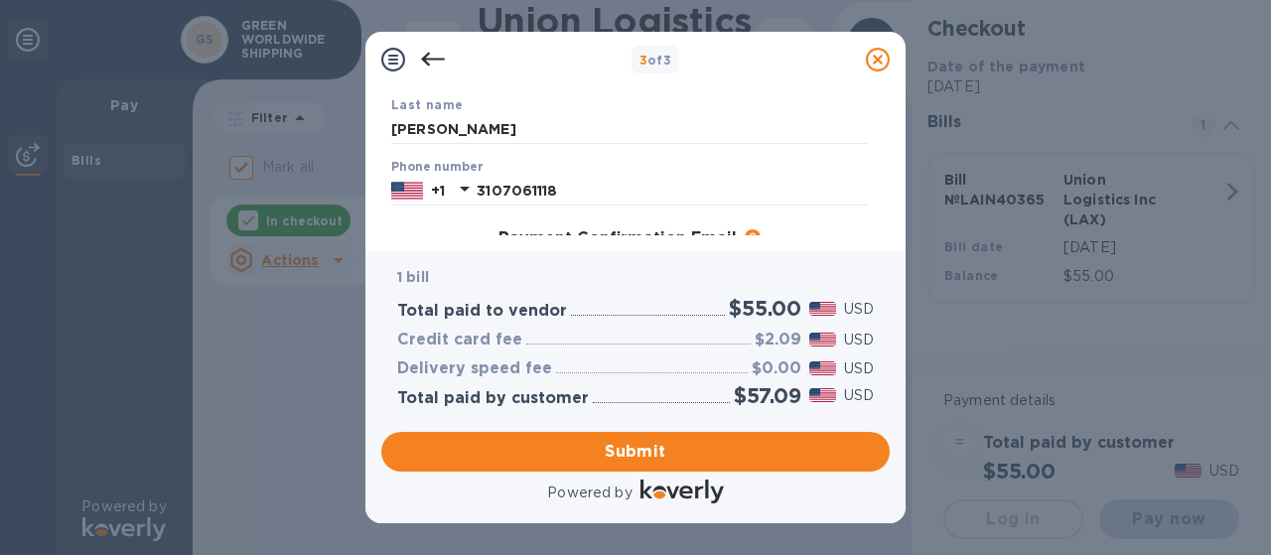
scroll to position [91, 0]
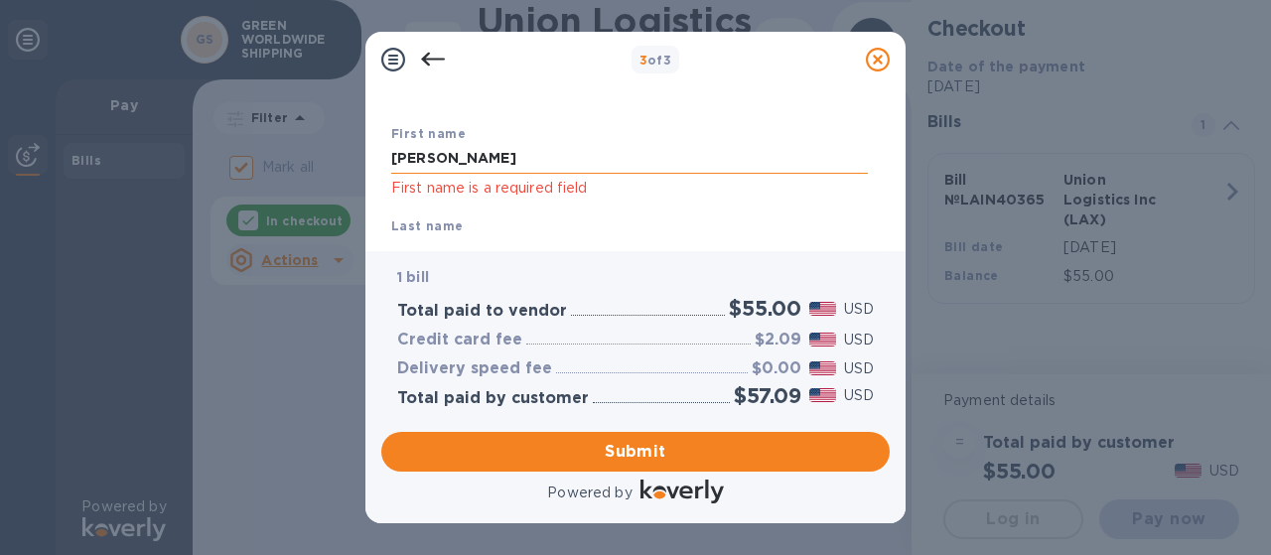
click at [459, 157] on input "[PERSON_NAME]" at bounding box center [629, 159] width 476 height 30
type input "N"
type input "[PERSON_NAME]"
click at [747, 201] on div "First name [PERSON_NAME] First name is a required field" at bounding box center [629, 161] width 492 height 92
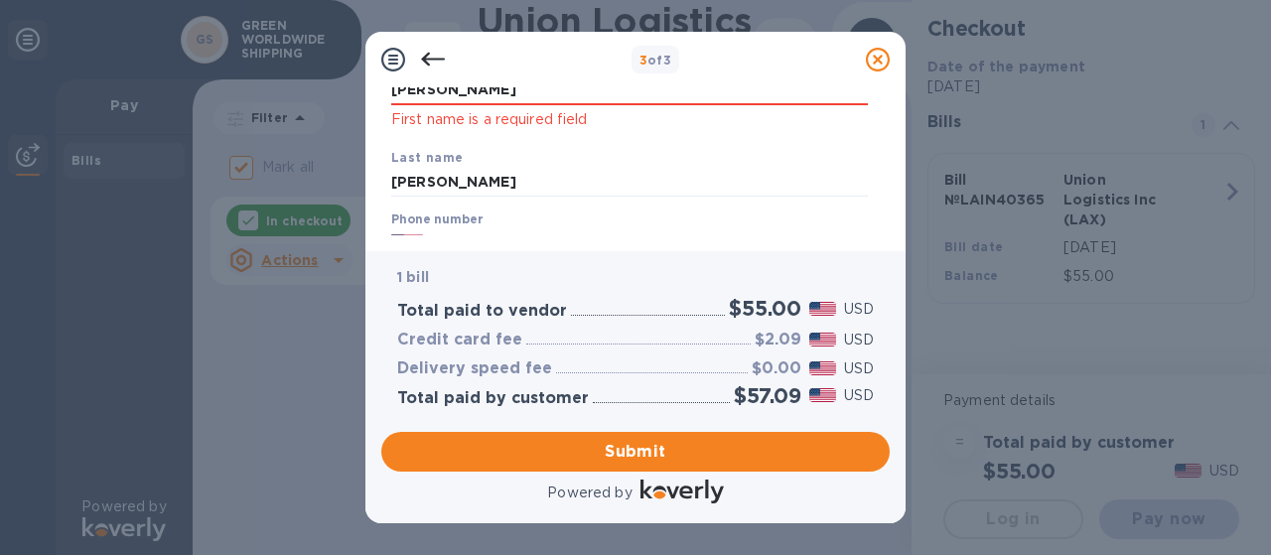
scroll to position [191, 0]
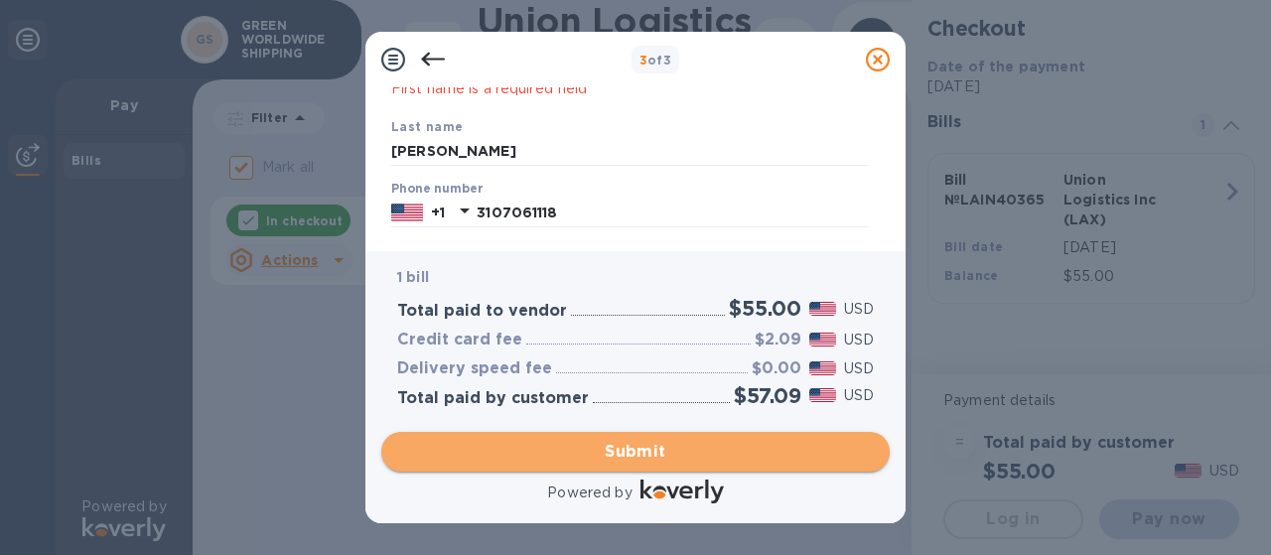
click at [588, 450] on span "Submit" at bounding box center [635, 452] width 476 height 24
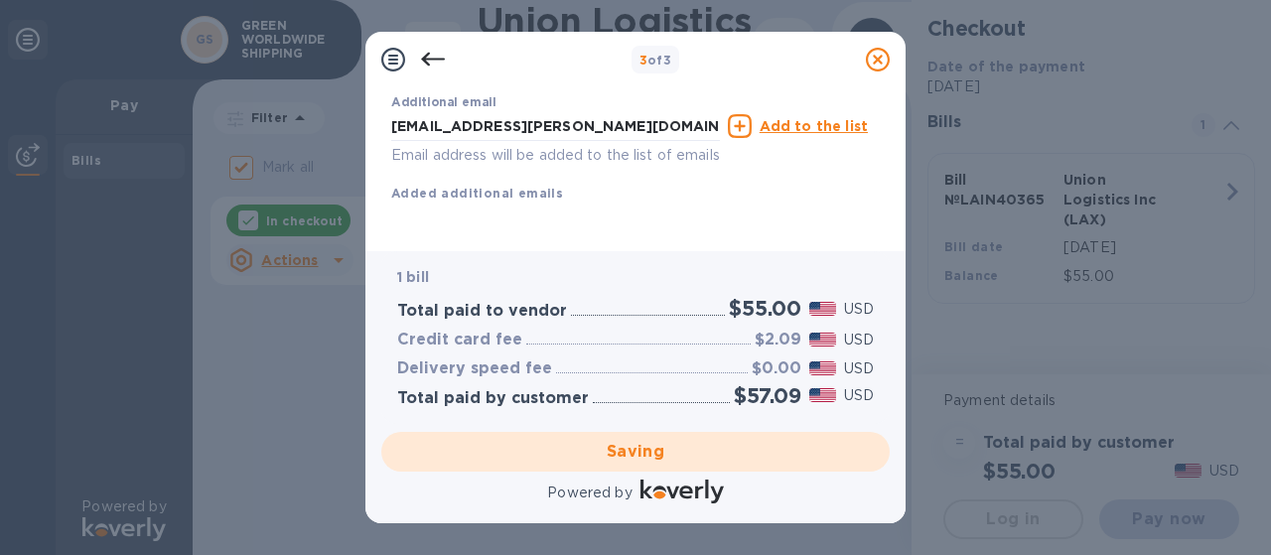
scroll to position [264, 0]
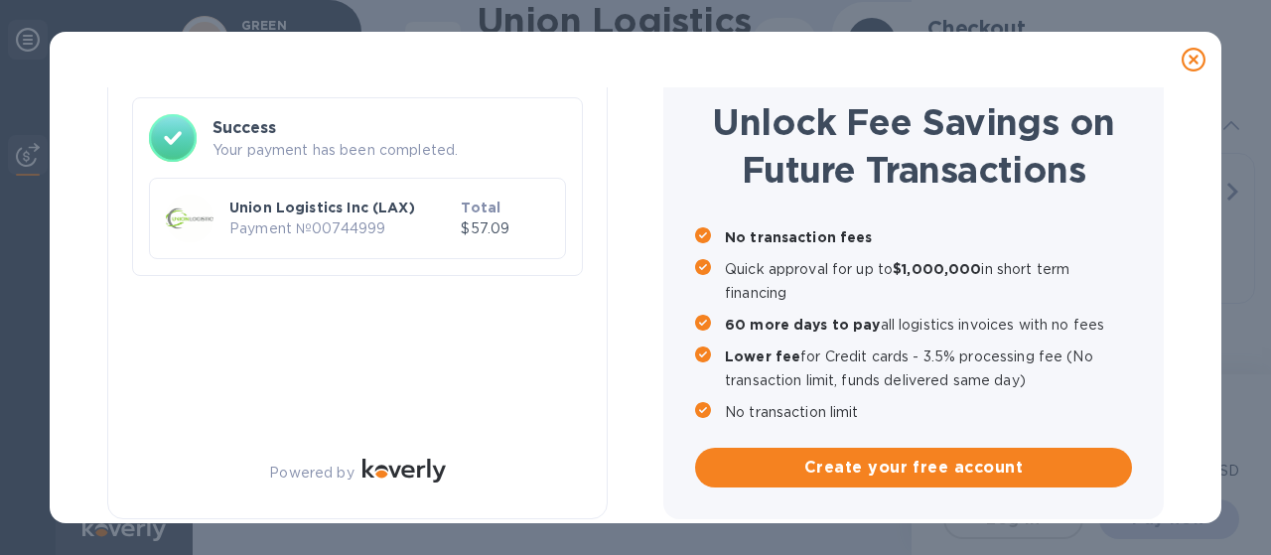
checkbox input "false"
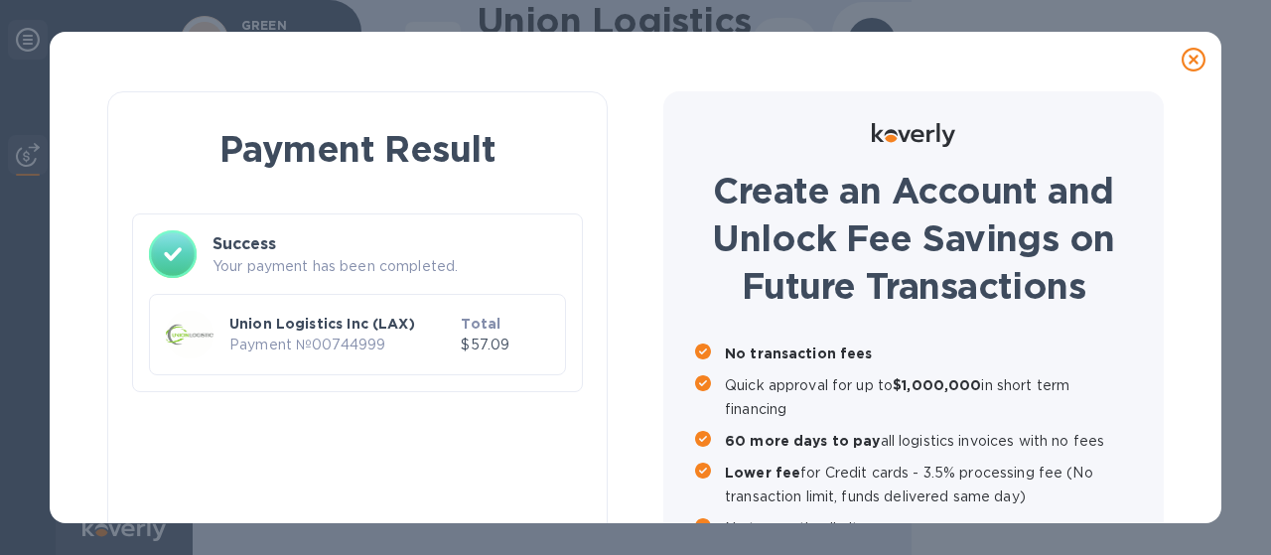
scroll to position [115, 0]
